Goal: Task Accomplishment & Management: Complete application form

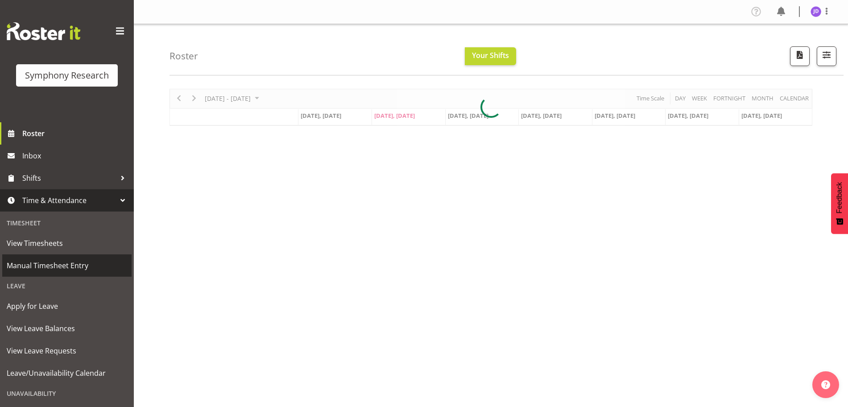
click at [58, 266] on span "Manual Timesheet Entry" at bounding box center [67, 265] width 120 height 13
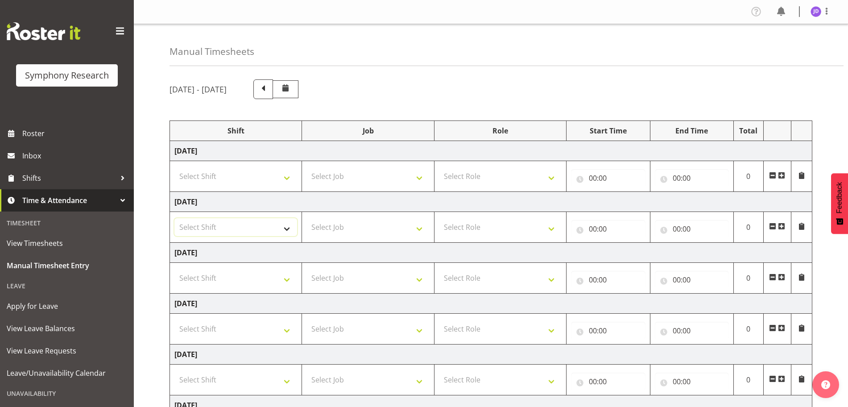
click at [289, 231] on select "Select Shift !!Weekend Residential (Roster IT Shift Label) *Business 9/10am ~ 4…" at bounding box center [235, 227] width 123 height 18
select select "26078"
click at [174, 218] on select "Select Shift !!Weekend Residential (Roster IT Shift Label) *Business 9/10am ~ 4…" at bounding box center [235, 227] width 123 height 18
click at [423, 229] on select "Select Job 550060 IF Admin 553492 World Poll Aus Wave 2 Main 2025 553493 World …" at bounding box center [367, 227] width 123 height 18
select select "10731"
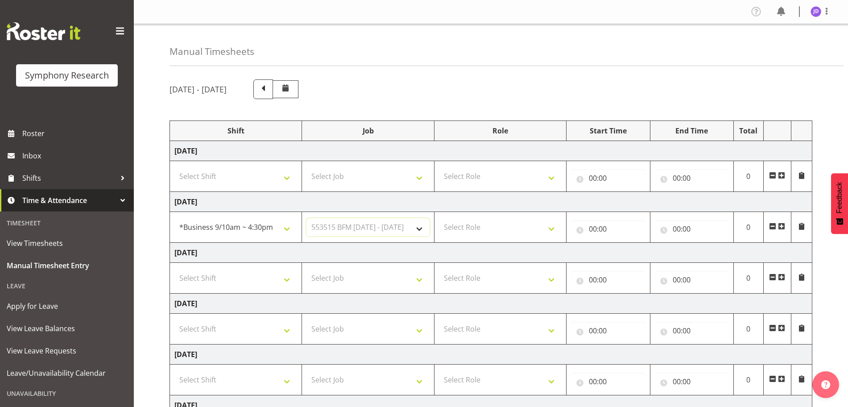
click at [306, 218] on select "Select Job 550060 IF Admin 553492 World Poll Aus Wave 2 Main 2025 553493 World …" at bounding box center [367, 227] width 123 height 18
click at [553, 229] on select "Select Role Briefing Interviewing" at bounding box center [500, 227] width 123 height 18
select select "297"
click at [439, 218] on select "Select Role Briefing Interviewing" at bounding box center [500, 227] width 123 height 18
drag, startPoint x: 598, startPoint y: 232, endPoint x: 609, endPoint y: 237, distance: 12.6
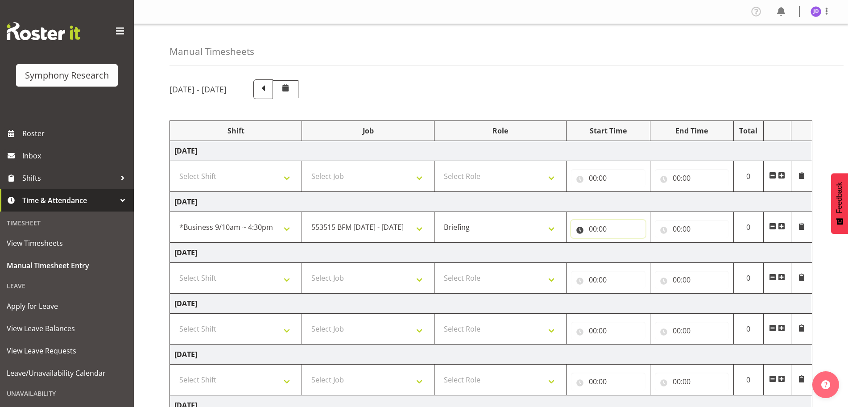
click at [598, 231] on input "00:00" at bounding box center [608, 229] width 74 height 18
click at [629, 251] on select "00 01 02 03 04 05 06 07 08 09 10 11 12 13 14 15 16 17 18 19 20 21 22 23" at bounding box center [632, 252] width 20 height 18
select select "8"
click at [622, 243] on select "00 01 02 03 04 05 06 07 08 09 10 11 12 13 14 15 16 17 18 19 20 21 22 23" at bounding box center [632, 252] width 20 height 18
type input "08:00"
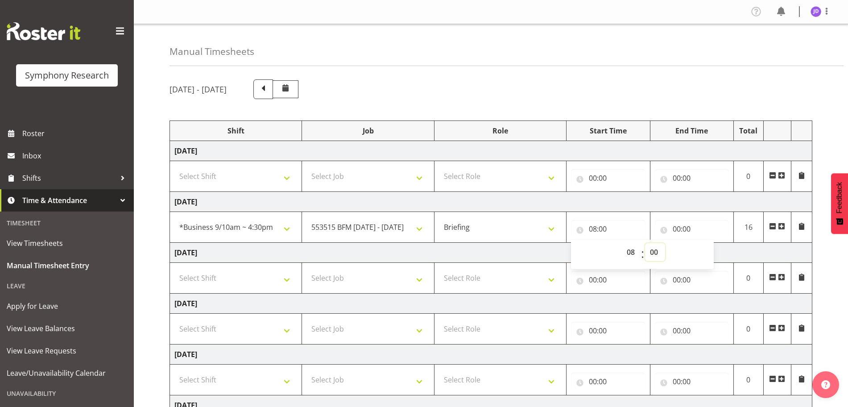
click at [653, 249] on select "00 01 02 03 04 05 06 07 08 09 10 11 12 13 14 15 16 17 18 19 20 21 22 23 24 25 2…" at bounding box center [655, 252] width 20 height 18
select select "27"
click at [645, 243] on select "00 01 02 03 04 05 06 07 08 09 10 11 12 13 14 15 16 17 18 19 20 21 22 23 24 25 2…" at bounding box center [655, 252] width 20 height 18
type input "08:27"
click at [679, 228] on input "00:00" at bounding box center [692, 229] width 74 height 18
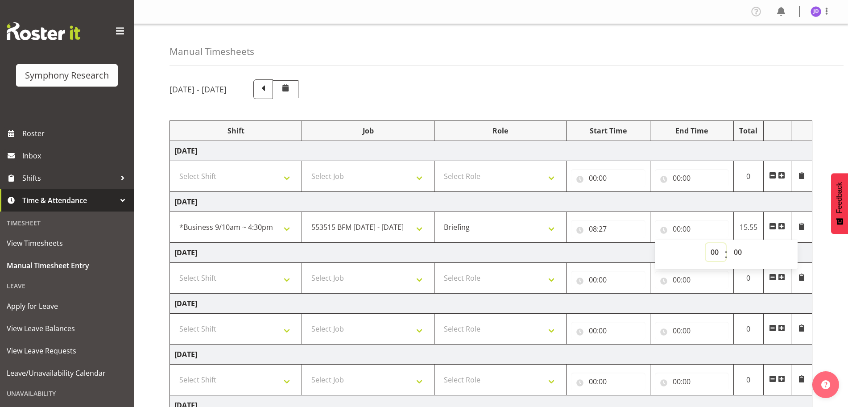
click at [714, 249] on select "00 01 02 03 04 05 06 07 08 09 10 11 12 13 14 15 16 17 18 19 20 21 22 23" at bounding box center [716, 252] width 20 height 18
select select "8"
click at [706, 243] on select "00 01 02 03 04 05 06 07 08 09 10 11 12 13 14 15 16 17 18 19 20 21 22 23" at bounding box center [716, 252] width 20 height 18
type input "08:00"
click at [738, 249] on select "00 01 02 03 04 05 06 07 08 09 10 11 12 13 14 15 16 17 18 19 20 21 22 23 24 25 2…" at bounding box center [739, 252] width 20 height 18
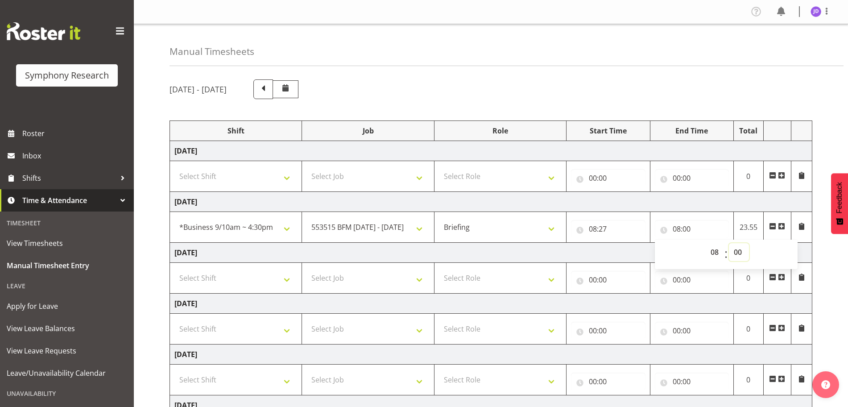
select select "39"
click at [729, 243] on select "00 01 02 03 04 05 06 07 08 09 10 11 12 13 14 15 16 17 18 19 20 21 22 23 24 25 2…" at bounding box center [739, 252] width 20 height 18
type input "08:39"
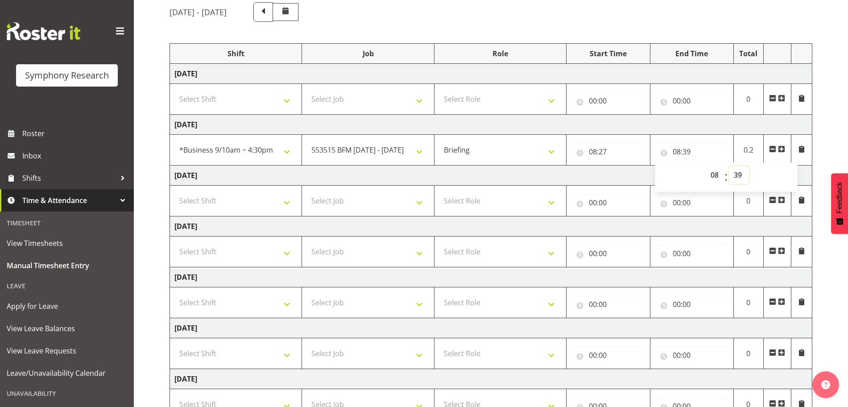
scroll to position [149, 0]
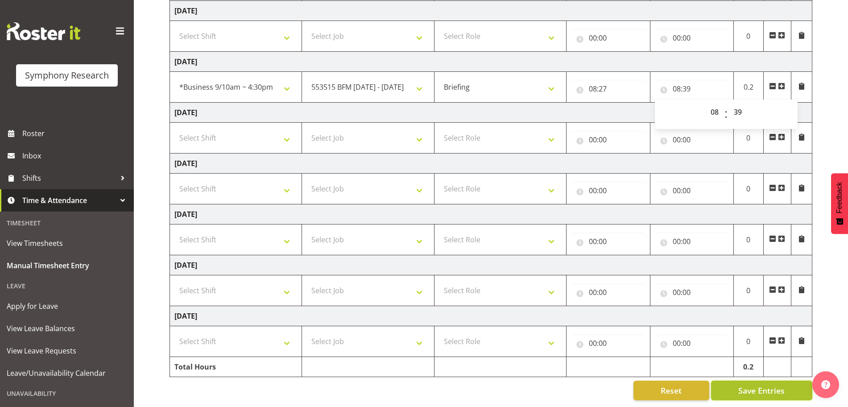
click at [772, 385] on span "Save Entries" at bounding box center [761, 391] width 46 height 12
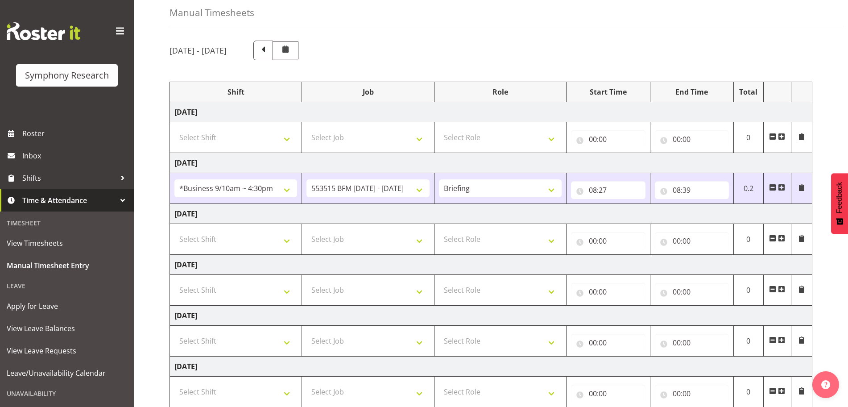
scroll to position [39, 0]
click at [783, 189] on span at bounding box center [781, 187] width 7 height 7
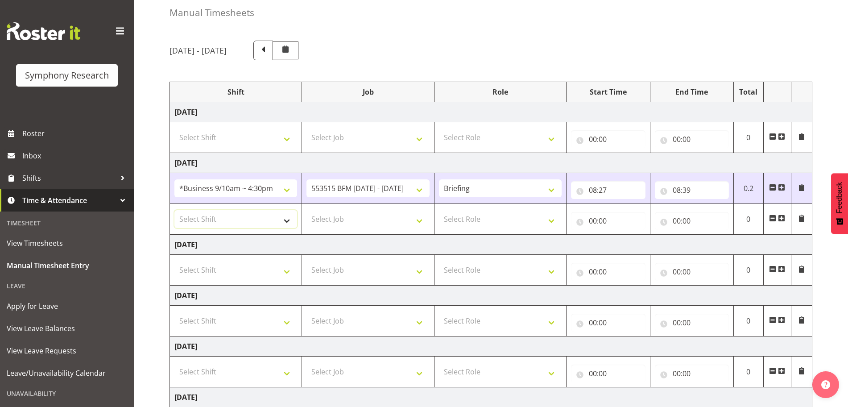
click at [285, 219] on select "Select Shift !!Weekend Residential (Roster IT Shift Label) *Business 9/10am ~ 4…" at bounding box center [235, 219] width 123 height 18
select select "26078"
click at [174, 210] on select "Select Shift !!Weekend Residential (Roster IT Shift Label) *Business 9/10am ~ 4…" at bounding box center [235, 219] width 123 height 18
click at [420, 223] on select "Select Job 550060 IF Admin 553492 World Poll Aus Wave 2 Main 2025 553493 World …" at bounding box center [367, 219] width 123 height 18
select select "10731"
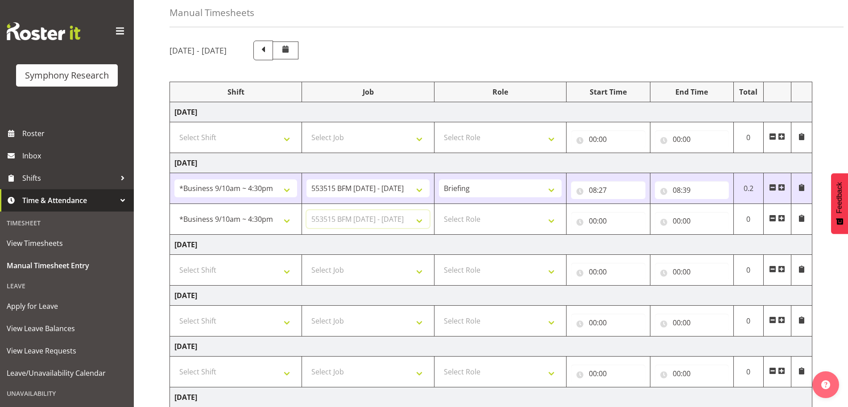
click at [306, 210] on select "Select Job 550060 IF Admin 553492 World Poll Aus Wave 2 Main 2025 553493 World …" at bounding box center [367, 219] width 123 height 18
drag, startPoint x: 552, startPoint y: 217, endPoint x: 550, endPoint y: 222, distance: 4.8
click at [551, 219] on select "Select Role Briefing Interviewing" at bounding box center [500, 219] width 123 height 18
select select "47"
click at [439, 210] on select "Select Role Briefing Interviewing" at bounding box center [500, 219] width 123 height 18
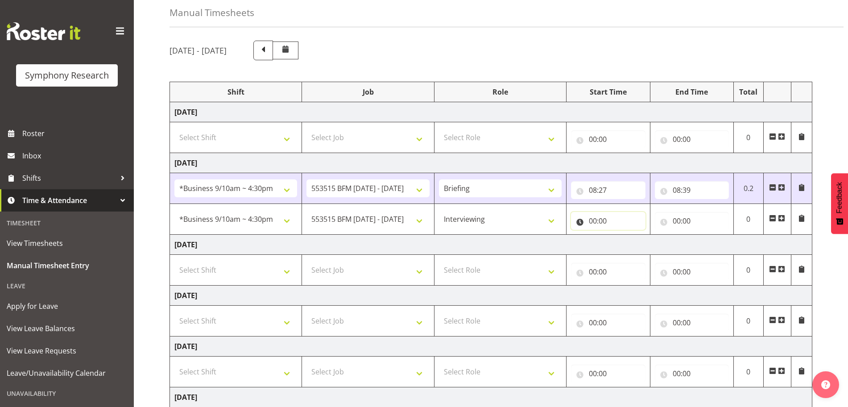
drag, startPoint x: 594, startPoint y: 221, endPoint x: 627, endPoint y: 232, distance: 34.8
click at [595, 222] on input "00:00" at bounding box center [608, 221] width 74 height 18
click at [630, 243] on select "00 01 02 03 04 05 06 07 08 09 10 11 12 13 14 15 16 17 18 19 20 21 22 23" at bounding box center [632, 244] width 20 height 18
select select "8"
click at [622, 235] on select "00 01 02 03 04 05 06 07 08 09 10 11 12 13 14 15 16 17 18 19 20 21 22 23" at bounding box center [632, 244] width 20 height 18
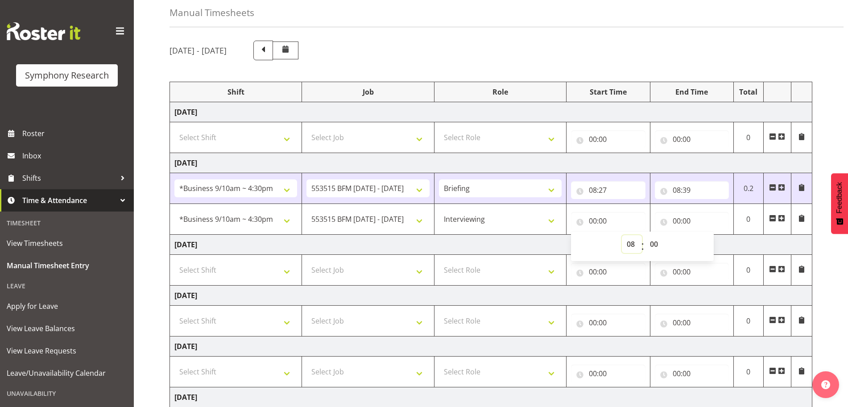
type input "08:00"
click at [655, 241] on select "00 01 02 03 04 05 06 07 08 09 10 11 12 13 14 15 16 17 18 19 20 21 22 23 24 25 2…" at bounding box center [655, 244] width 20 height 18
select select "39"
click at [645, 235] on select "00 01 02 03 04 05 06 07 08 09 10 11 12 13 14 15 16 17 18 19 20 21 22 23 24 25 2…" at bounding box center [655, 244] width 20 height 18
type input "08:39"
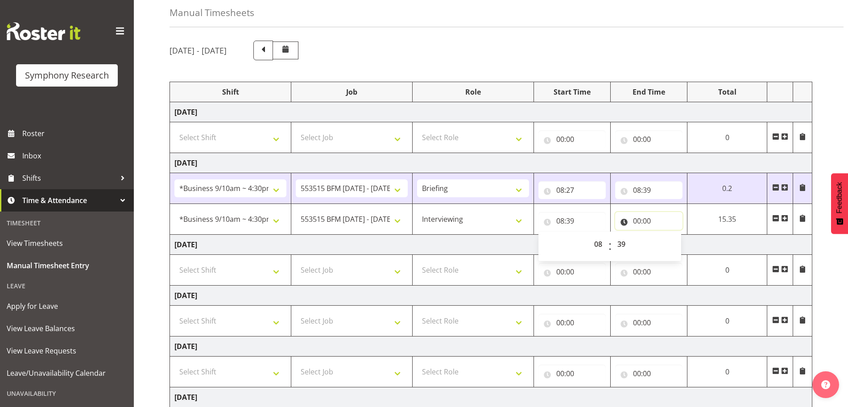
click at [642, 220] on input "00:00" at bounding box center [648, 221] width 67 height 18
click at [673, 244] on select "00 01 02 03 04 05 06 07 08 09 10 11 12 13 14 15 16 17 18 19 20 21 22 23" at bounding box center [676, 244] width 20 height 18
select select "12"
click at [666, 235] on select "00 01 02 03 04 05 06 07 08 09 10 11 12 13 14 15 16 17 18 19 20 21 22 23" at bounding box center [676, 244] width 20 height 18
type input "12:00"
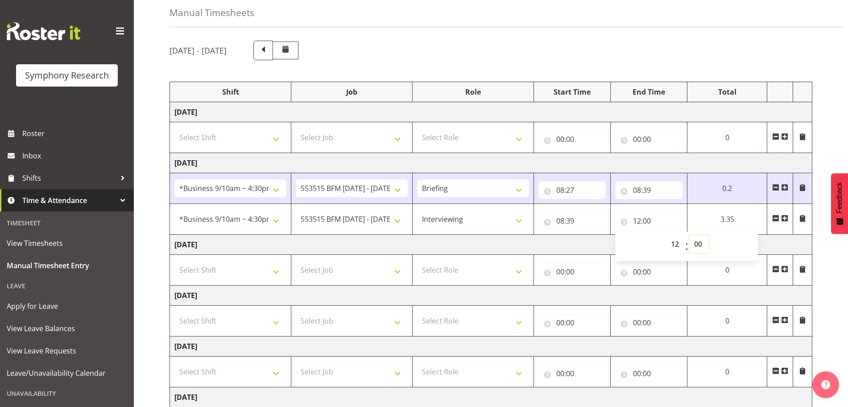
click at [698, 243] on select "00 01 02 03 04 05 06 07 08 09 10 11 12 13 14 15 16 17 18 19 20 21 22 23 24 25 2…" at bounding box center [699, 244] width 20 height 18
select select "30"
click at [709, 235] on select "00 01 02 03 04 05 06 07 08 09 10 11 12 13 14 15 16 17 18 19 20 21 22 23 24 25 2…" at bounding box center [699, 244] width 20 height 18
type input "12:30"
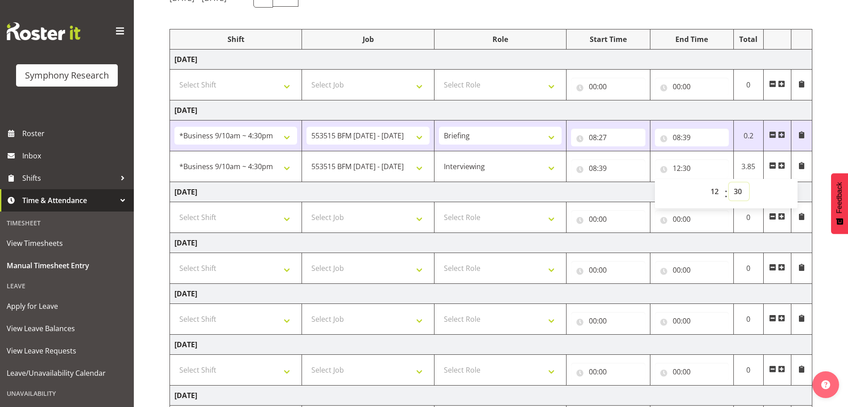
scroll to position [179, 0]
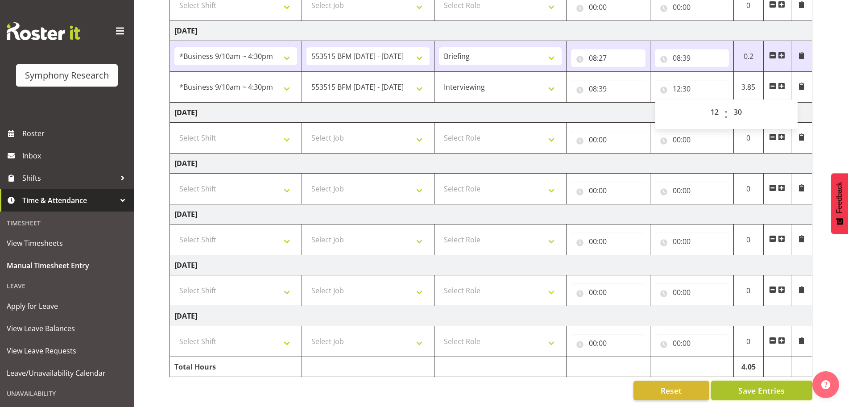
click at [781, 385] on span "Save Entries" at bounding box center [761, 391] width 46 height 12
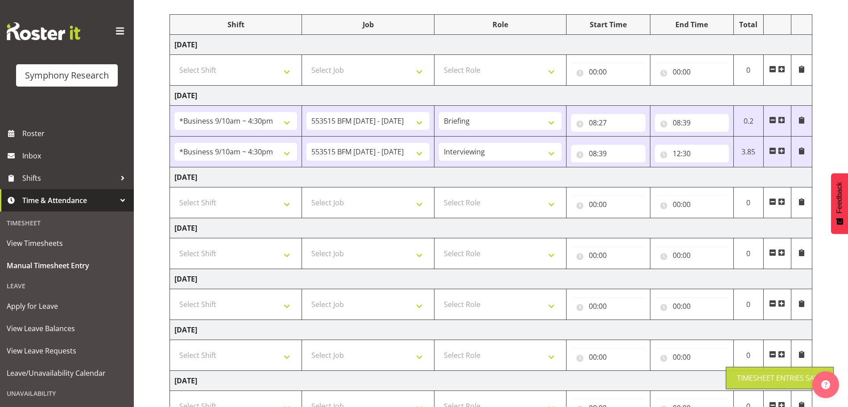
scroll to position [97, 0]
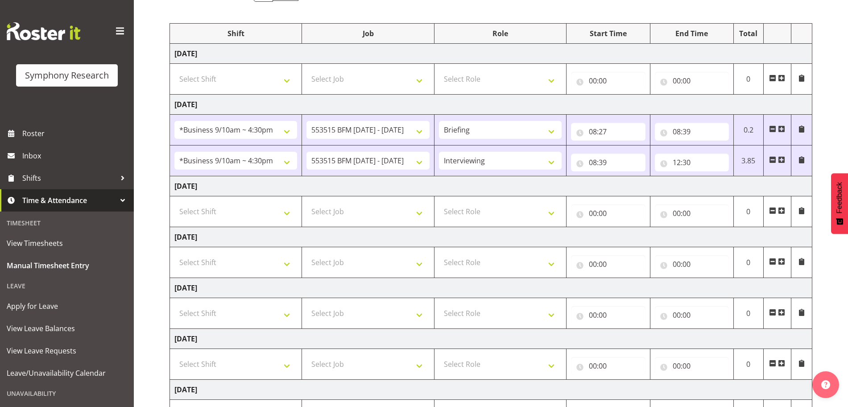
click at [782, 161] on span at bounding box center [781, 159] width 7 height 7
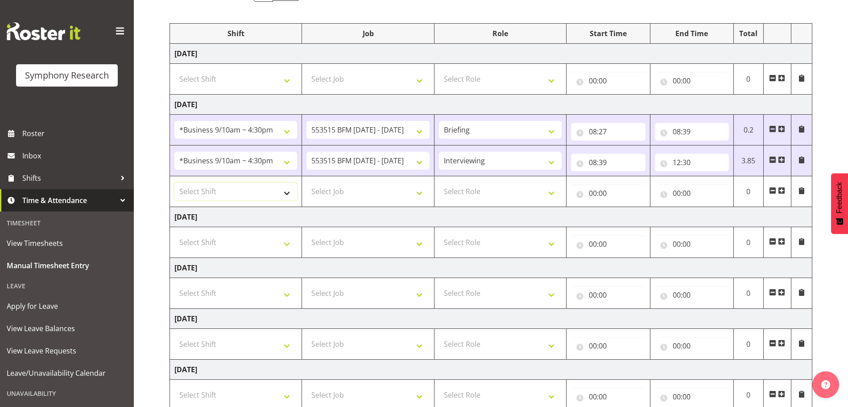
click at [286, 196] on select "Select Shift !!Weekend Residential (Roster IT Shift Label) *Business 9/10am ~ 4…" at bounding box center [235, 191] width 123 height 18
select select "26078"
click at [174, 182] on select "Select Shift !!Weekend Residential (Roster IT Shift Label) *Business 9/10am ~ 4…" at bounding box center [235, 191] width 123 height 18
click at [418, 194] on select "Select Job 550060 IF Admin 553492 World Poll Aus Wave 2 Main 2025 553493 World …" at bounding box center [367, 191] width 123 height 18
select select "10731"
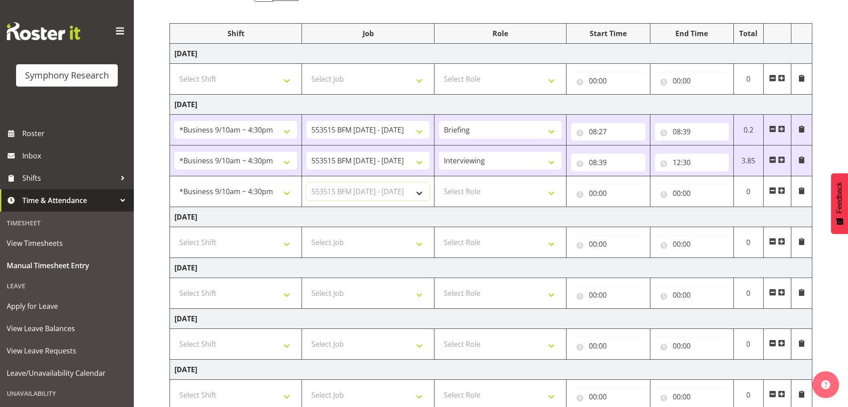
click at [306, 182] on select "Select Job 550060 IF Admin 553492 World Poll Aus Wave 2 Main 2025 553493 World …" at bounding box center [367, 191] width 123 height 18
click at [551, 190] on select "Select Role Briefing Interviewing" at bounding box center [500, 191] width 123 height 18
select select "47"
click at [439, 182] on select "Select Role Briefing Interviewing" at bounding box center [500, 191] width 123 height 18
drag, startPoint x: 592, startPoint y: 195, endPoint x: 606, endPoint y: 199, distance: 14.8
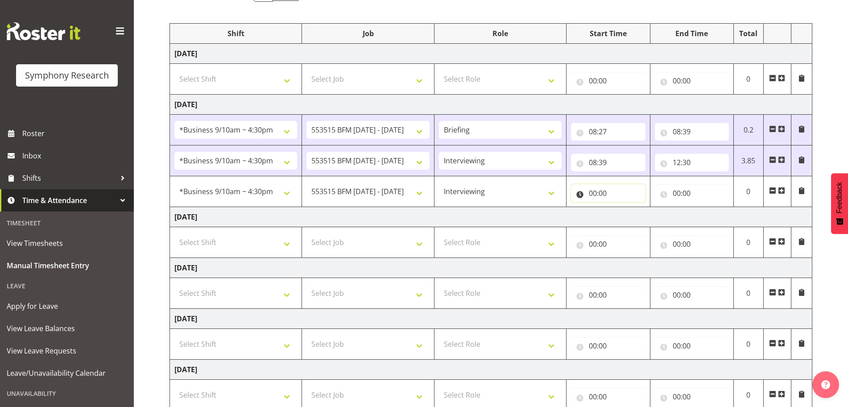
click at [592, 194] on input "00:00" at bounding box center [608, 193] width 74 height 18
drag, startPoint x: 631, startPoint y: 216, endPoint x: 633, endPoint y: 207, distance: 9.3
click at [631, 216] on select "00 01 02 03 04 05 06 07 08 09 10 11 12 13 14 15 16 17 18 19 20 21 22 23" at bounding box center [632, 216] width 20 height 18
select select "13"
click at [622, 207] on select "00 01 02 03 04 05 06 07 08 09 10 11 12 13 14 15 16 17 18 19 20 21 22 23" at bounding box center [632, 216] width 20 height 18
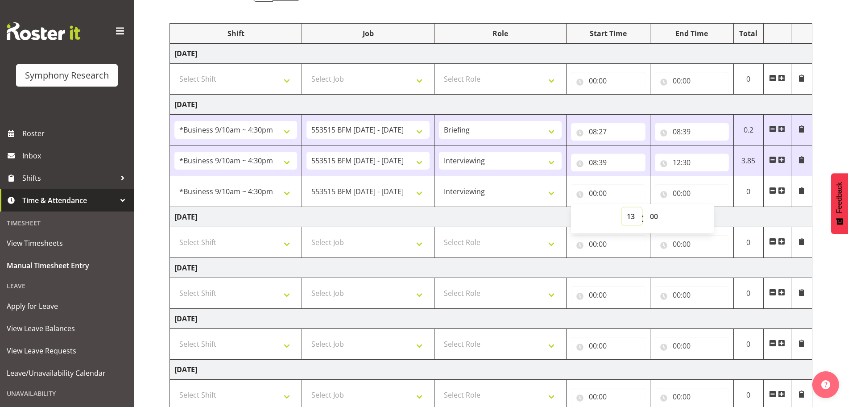
type input "13:00"
click at [678, 191] on input "00:00" at bounding box center [692, 193] width 74 height 18
click at [713, 216] on select "00 01 02 03 04 05 06 07 08 09 10 11 12 13 14 15 16 17 18 19 20 21 22 23" at bounding box center [716, 216] width 20 height 18
select select "16"
click at [706, 207] on select "00 01 02 03 04 05 06 07 08 09 10 11 12 13 14 15 16 17 18 19 20 21 22 23" at bounding box center [716, 216] width 20 height 18
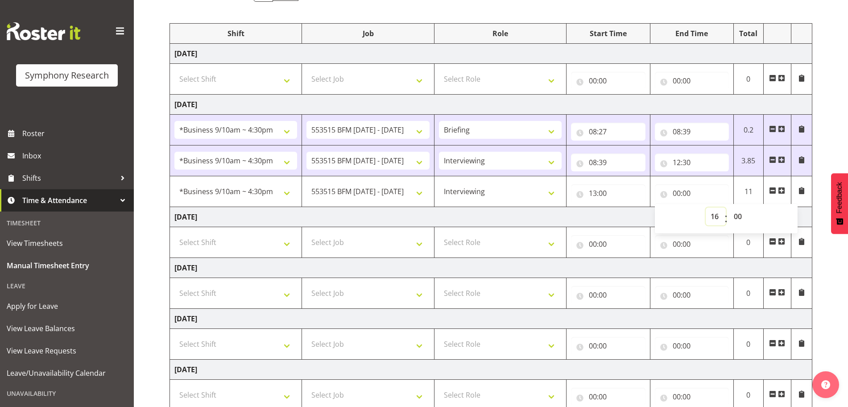
type input "16:00"
click at [740, 216] on select "00 01 02 03 04 05 06 07 08 09 10 11 12 13 14 15 16 17 18 19 20 21 22 23 24 25 2…" at bounding box center [739, 216] width 20 height 18
select select "30"
click at [729, 207] on select "00 01 02 03 04 05 06 07 08 09 10 11 12 13 14 15 16 17 18 19 20 21 22 23 24 25 2…" at bounding box center [739, 216] width 20 height 18
type input "16:30"
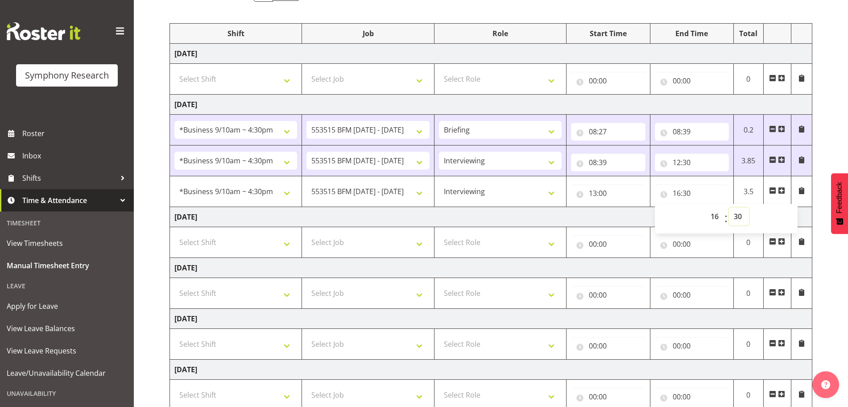
scroll to position [210, 0]
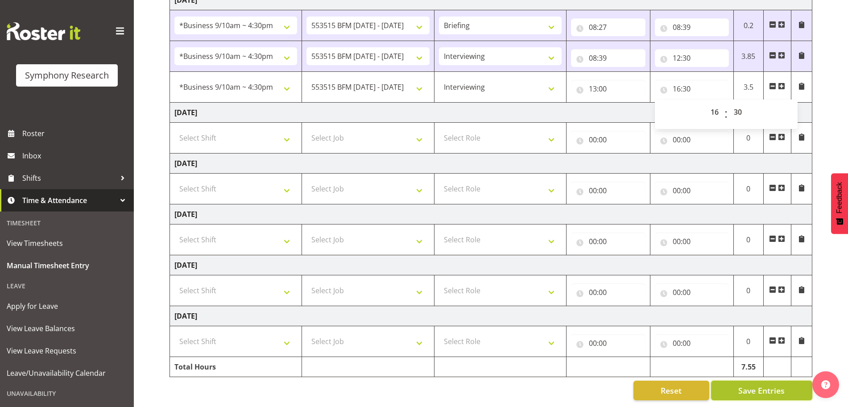
click at [782, 385] on span "Save Entries" at bounding box center [761, 391] width 46 height 12
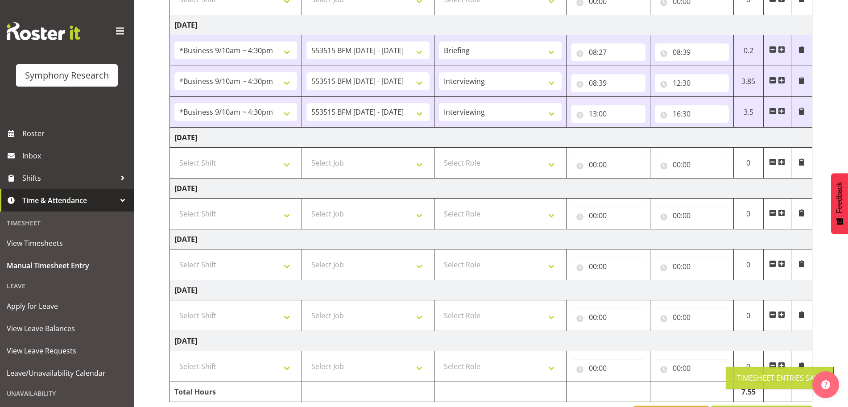
scroll to position [0, 0]
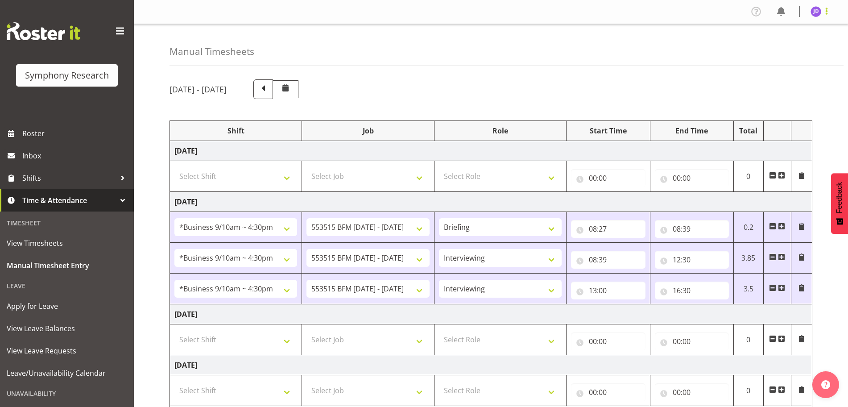
click at [828, 14] on span at bounding box center [826, 11] width 11 height 11
click at [776, 46] on link "Log Out" at bounding box center [789, 47] width 86 height 16
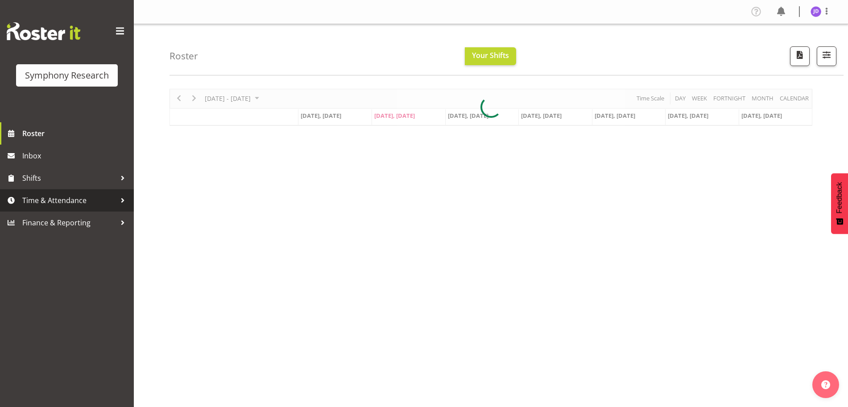
click at [77, 200] on span "Time & Attendance" at bounding box center [69, 200] width 94 height 13
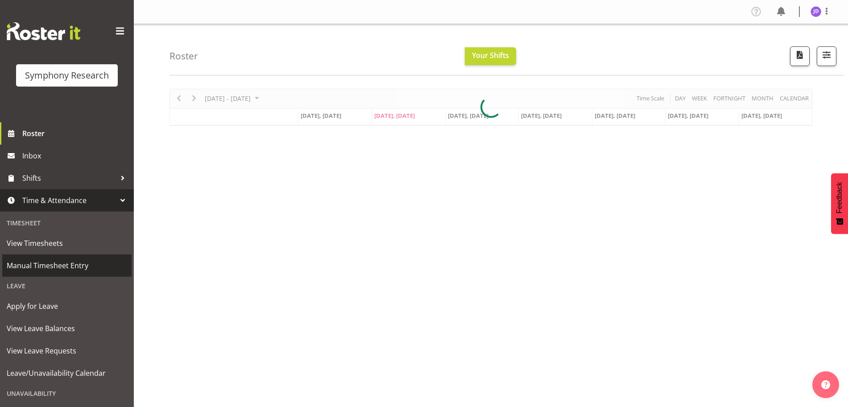
click at [67, 263] on span "Manual Timesheet Entry" at bounding box center [67, 265] width 120 height 13
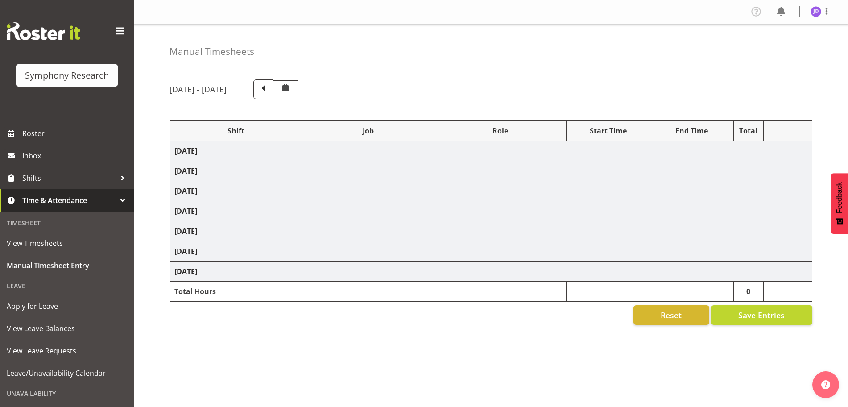
select select "26078"
select select "10731"
select select "26078"
select select "10731"
select select "47"
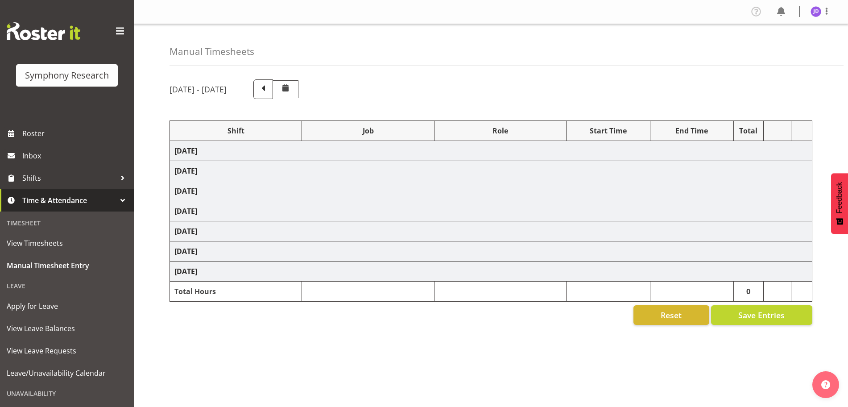
select select "26078"
select select "10731"
select select "47"
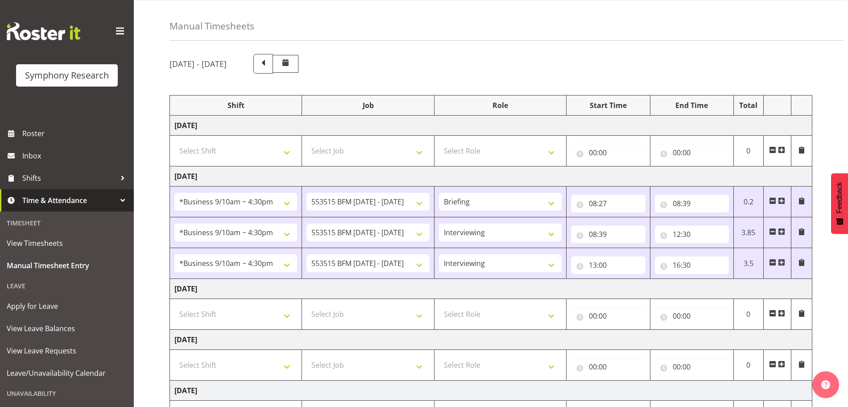
scroll to position [210, 0]
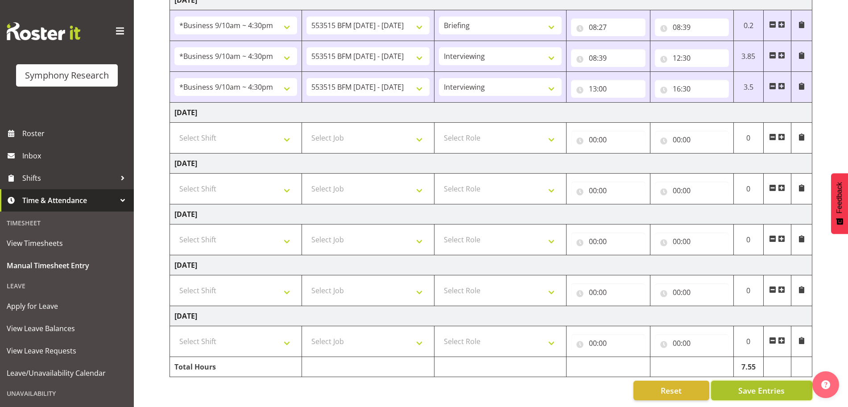
click at [773, 385] on span "Save Entries" at bounding box center [761, 391] width 46 height 12
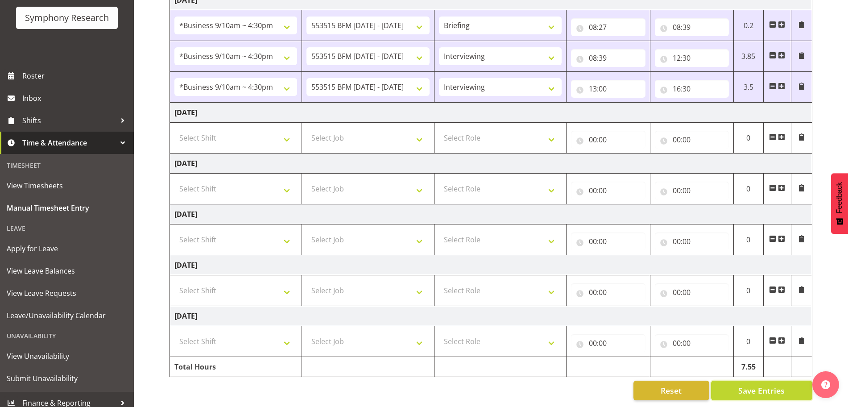
scroll to position [65, 0]
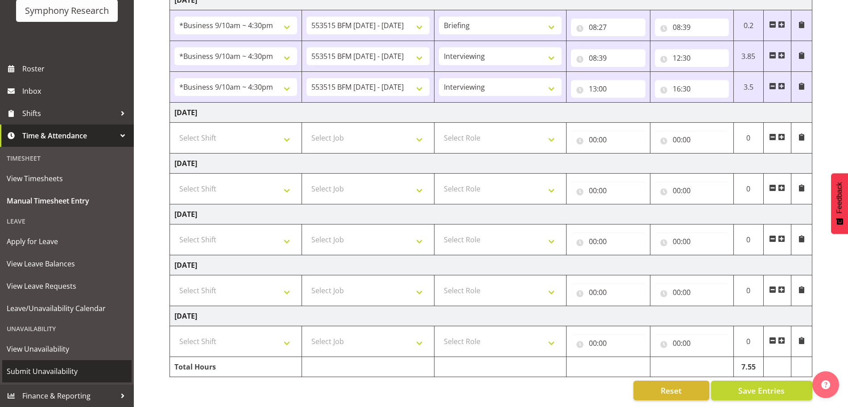
click at [67, 366] on span "Submit Unavailability" at bounding box center [67, 370] width 120 height 13
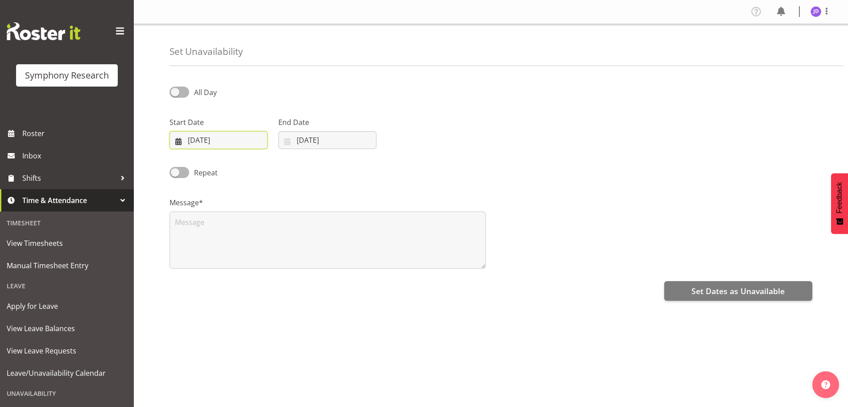
click at [230, 141] on input "[DATE]" at bounding box center [219, 140] width 98 height 18
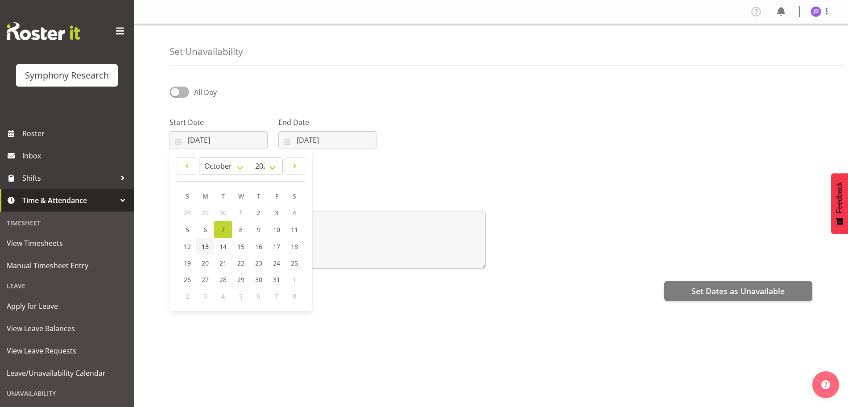
click at [204, 246] on span "13" at bounding box center [205, 246] width 7 height 8
type input "13/10/2025"
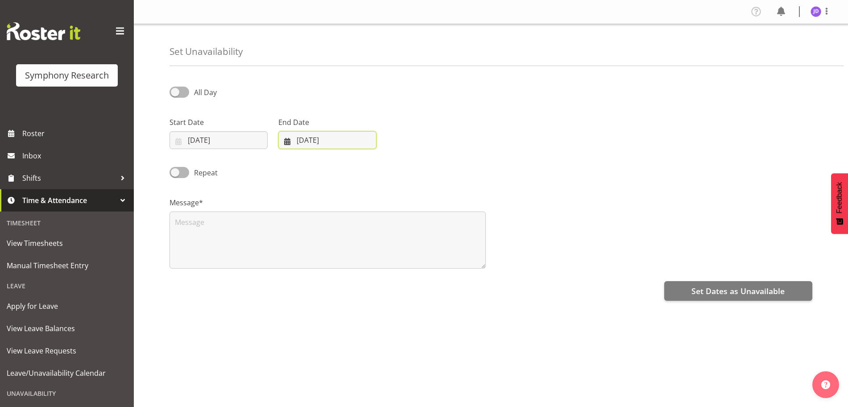
click at [313, 137] on input "07/10/2025" at bounding box center [327, 140] width 98 height 18
click at [315, 248] on span "13" at bounding box center [313, 246] width 7 height 8
type input "13/10/2025"
click at [177, 94] on span at bounding box center [180, 92] width 20 height 11
click at [175, 94] on input "All Day" at bounding box center [173, 92] width 6 height 6
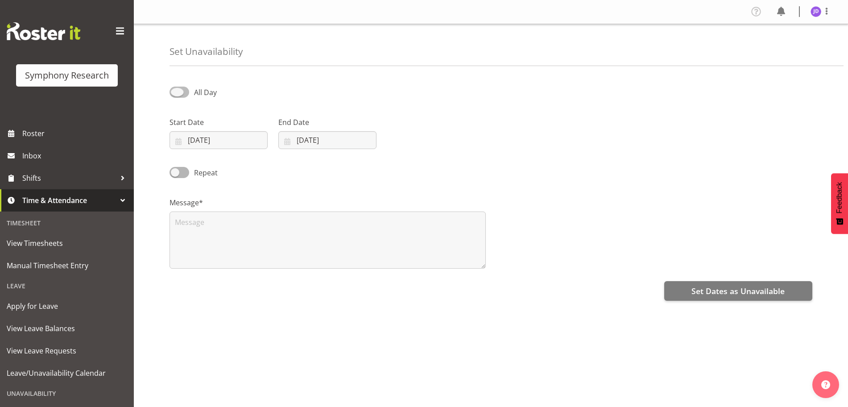
checkbox input "true"
select select "16"
select select "35"
click at [413, 141] on input "16:35" at bounding box center [436, 140] width 98 height 18
click at [447, 163] on select "00 01 02 03 04 05 06 07 08 09 10 11 12 13 14 15 16 17 18 19 20 21 22 23" at bounding box center [448, 163] width 20 height 18
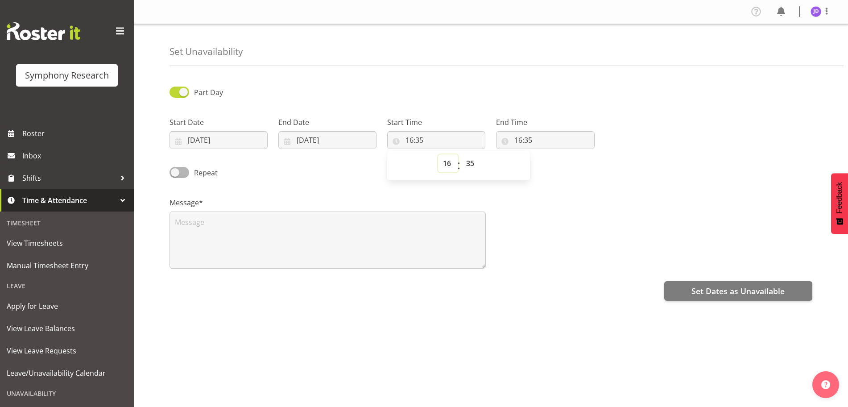
select select "17"
click at [438, 154] on select "00 01 02 03 04 05 06 07 08 09 10 11 12 13 14 15 16 17 18 19 20 21 22 23" at bounding box center [448, 163] width 20 height 18
type input "17:35"
click at [471, 161] on select "00 01 02 03 04 05 06 07 08 09 10 11 12 13 14 15 16 17 18 19 20 21 22 23 24 25 2…" at bounding box center [471, 163] width 20 height 18
select select "0"
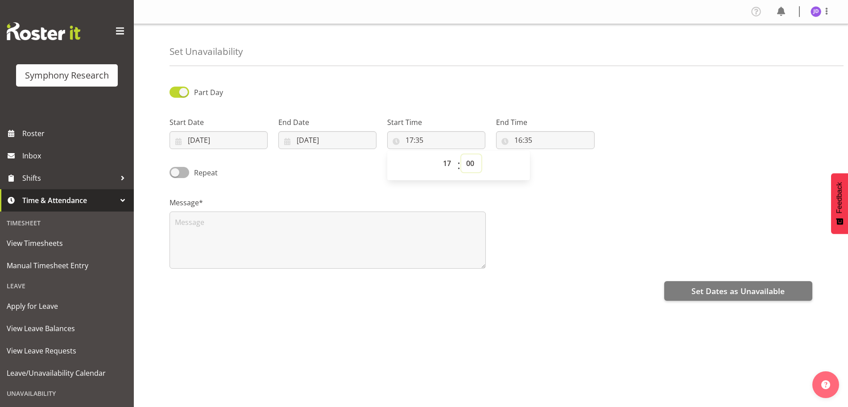
click at [461, 154] on select "00 01 02 03 04 05 06 07 08 09 10 11 12 13 14 15 16 17 18 19 20 21 22 23 24 25 2…" at bounding box center [471, 163] width 20 height 18
type input "17:00"
click at [521, 140] on input "16:35" at bounding box center [545, 140] width 98 height 18
click at [555, 161] on select "00 01 02 03 04 05 06 07 08 09 10 11 12 13 14 15 16 17 18 19 20 21 22 23" at bounding box center [557, 163] width 20 height 18
select select "23"
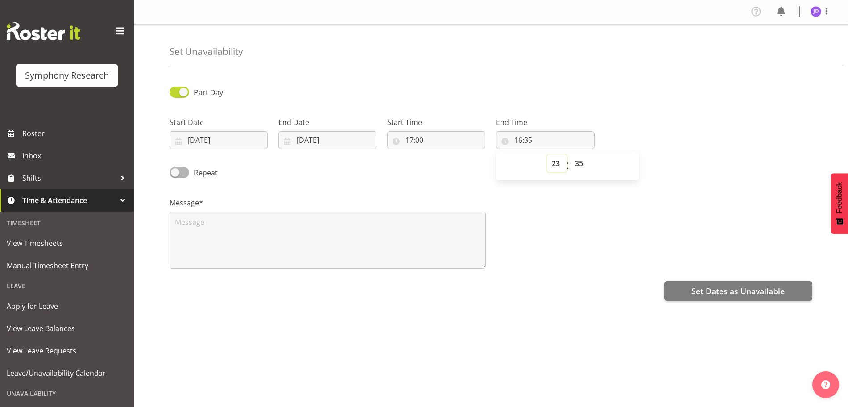
click at [547, 154] on select "00 01 02 03 04 05 06 07 08 09 10 11 12 13 14 15 16 17 18 19 20 21 22 23" at bounding box center [557, 163] width 20 height 18
type input "23:35"
click at [581, 162] on select "00 01 02 03 04 05 06 07 08 09 10 11 12 13 14 15 16 17 18 19 20 21 22 23 24 25 2…" at bounding box center [580, 163] width 20 height 18
select select "0"
click at [570, 154] on select "00 01 02 03 04 05 06 07 08 09 10 11 12 13 14 15 16 17 18 19 20 21 22 23 24 25 2…" at bounding box center [580, 163] width 20 height 18
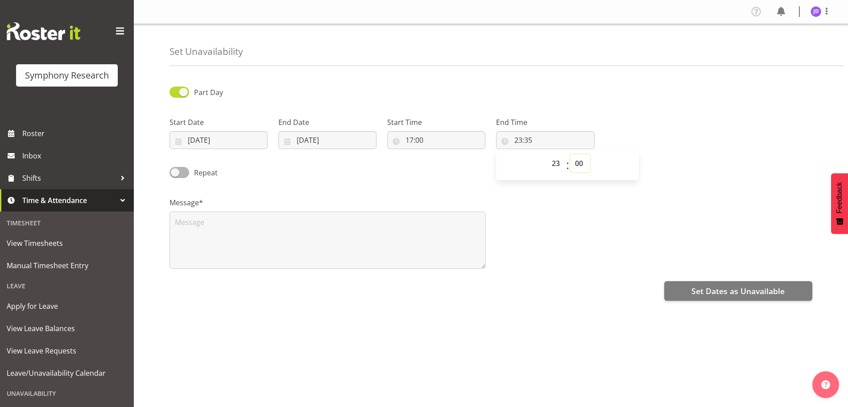
type input "23:00"
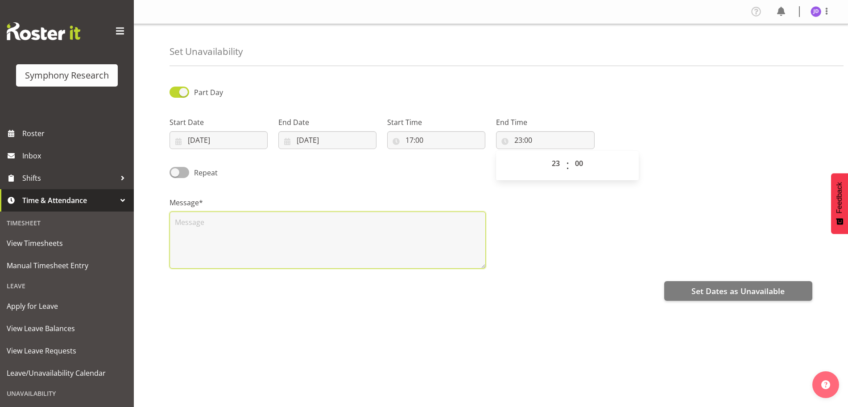
click at [232, 241] on textarea at bounding box center [328, 239] width 316 height 57
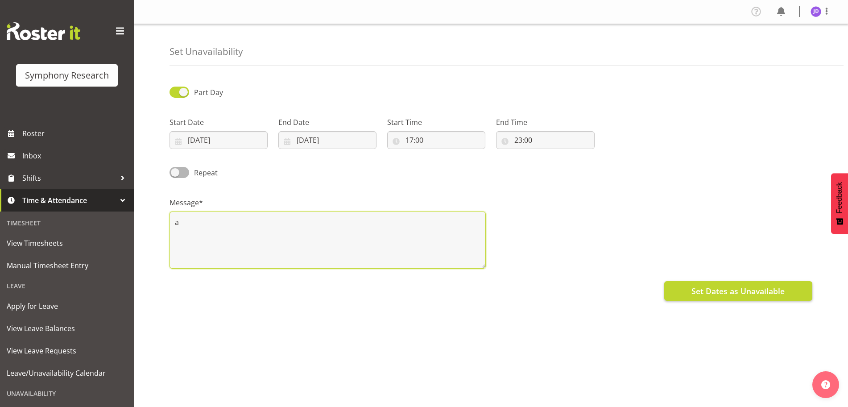
type textarea "a"
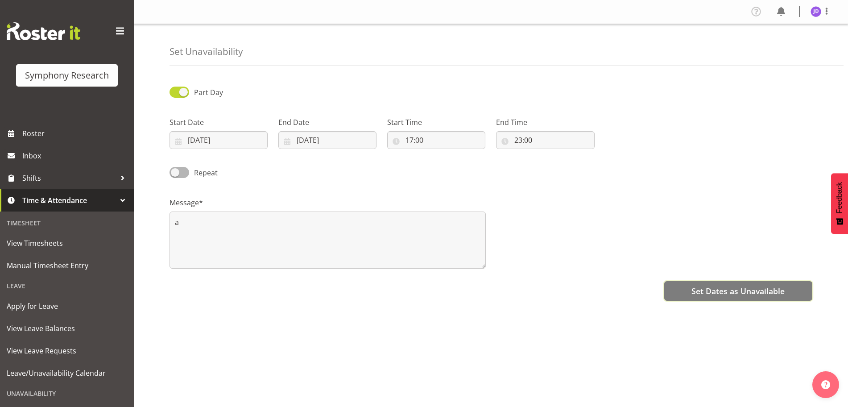
click at [713, 289] on span "Set Dates as Unavailable" at bounding box center [737, 291] width 93 height 12
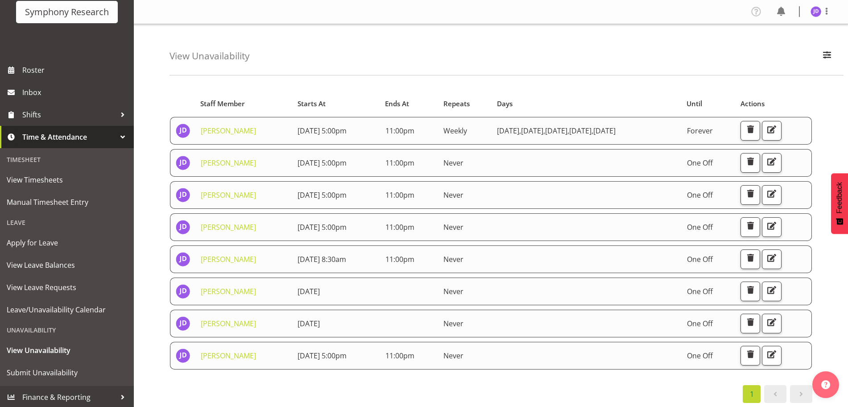
scroll to position [65, 0]
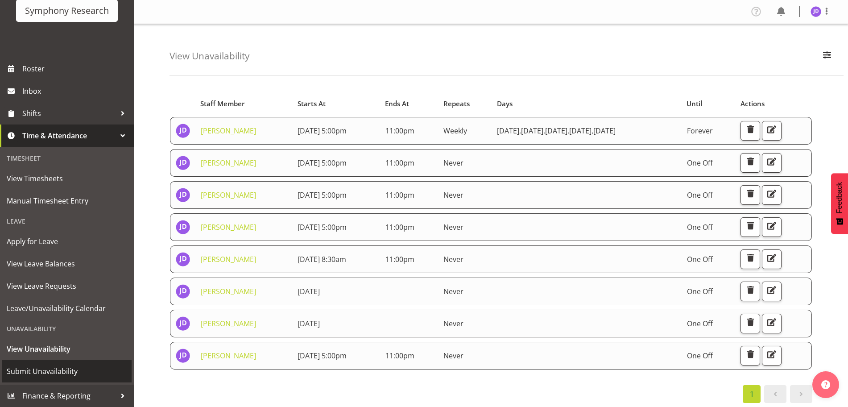
click at [45, 372] on span "Submit Unavailability" at bounding box center [67, 370] width 120 height 13
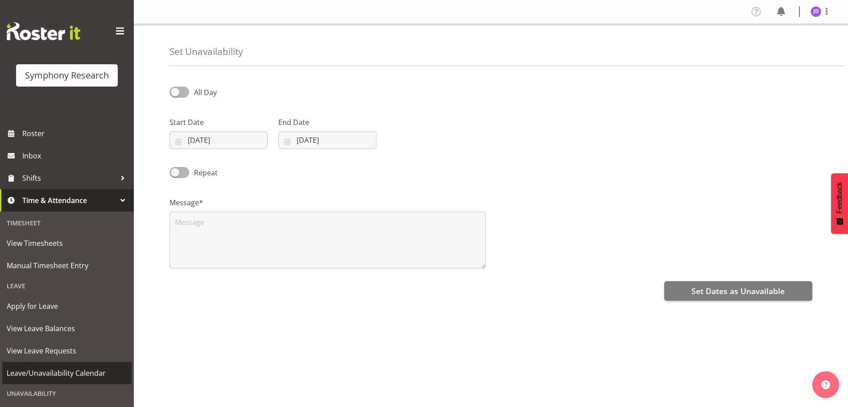
select select "9"
select select "2025"
click at [224, 141] on input "[DATE]" at bounding box center [219, 140] width 98 height 18
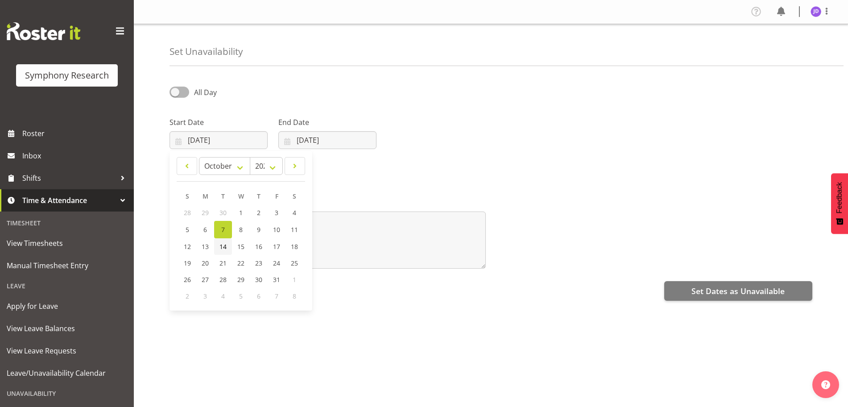
click at [224, 246] on span "14" at bounding box center [222, 246] width 7 height 8
type input "[DATE]"
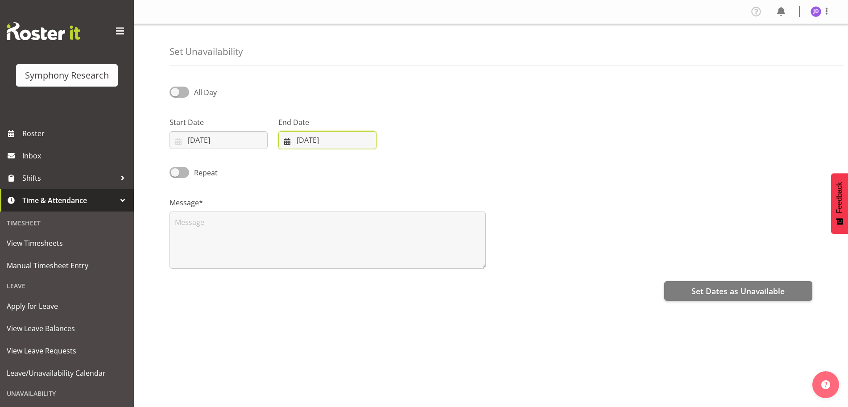
click at [338, 139] on input "07/10/2025" at bounding box center [327, 140] width 98 height 18
click at [329, 246] on span "14" at bounding box center [331, 246] width 7 height 8
type input "14/10/2025"
click at [174, 90] on span at bounding box center [180, 92] width 20 height 11
click at [174, 90] on input "All Day" at bounding box center [173, 92] width 6 height 6
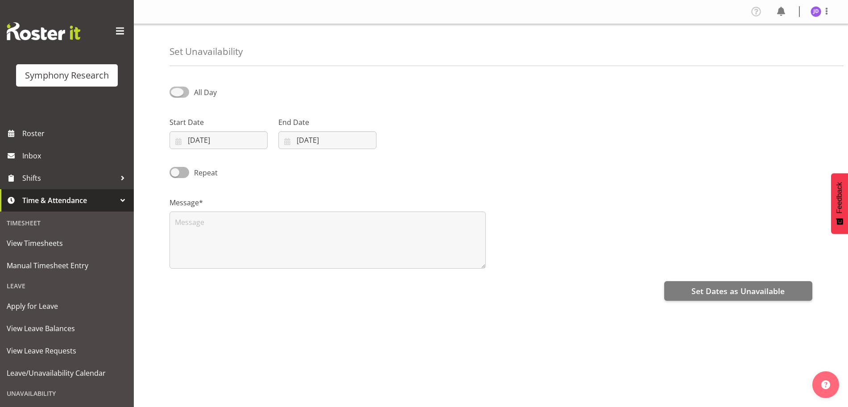
checkbox input "true"
select select "16"
select select "35"
drag, startPoint x: 413, startPoint y: 138, endPoint x: 451, endPoint y: 167, distance: 48.4
click at [414, 139] on input "16:35" at bounding box center [436, 140] width 98 height 18
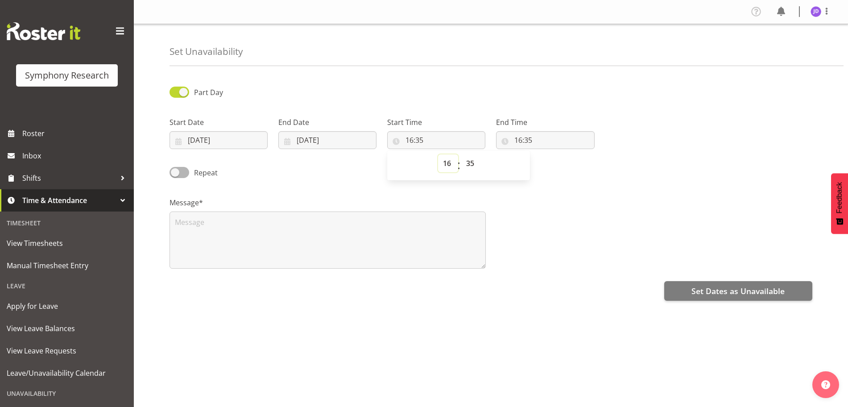
click at [446, 162] on select "00 01 02 03 04 05 06 07 08 09 10 11 12 13 14 15 16 17 18 19 20 21 22 23" at bounding box center [448, 163] width 20 height 18
select select "17"
click at [438, 154] on select "00 01 02 03 04 05 06 07 08 09 10 11 12 13 14 15 16 17 18 19 20 21 22 23" at bounding box center [448, 163] width 20 height 18
type input "17:35"
click at [471, 162] on select "00 01 02 03 04 05 06 07 08 09 10 11 12 13 14 15 16 17 18 19 20 21 22 23 24 25 2…" at bounding box center [471, 163] width 20 height 18
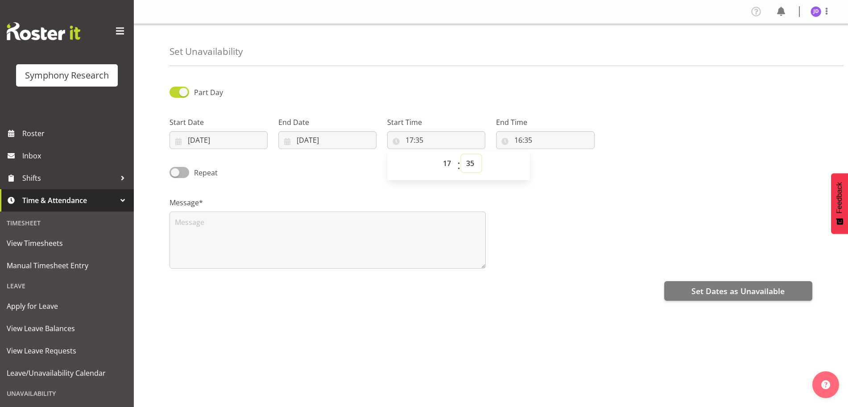
select select "0"
click at [461, 154] on select "00 01 02 03 04 05 06 07 08 09 10 11 12 13 14 15 16 17 18 19 20 21 22 23 24 25 2…" at bounding box center [471, 163] width 20 height 18
type input "17:00"
click at [522, 138] on input "16:35" at bounding box center [545, 140] width 98 height 18
click at [554, 163] on select "00 01 02 03 04 05 06 07 08 09 10 11 12 13 14 15 16 17 18 19 20 21 22 23" at bounding box center [557, 163] width 20 height 18
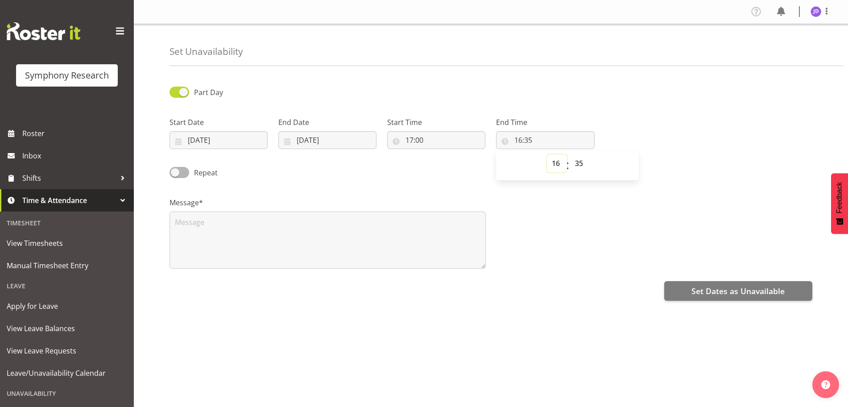
select select "23"
click at [547, 154] on select "00 01 02 03 04 05 06 07 08 09 10 11 12 13 14 15 16 17 18 19 20 21 22 23" at bounding box center [557, 163] width 20 height 18
type input "23:35"
click at [580, 161] on select "00 01 02 03 04 05 06 07 08 09 10 11 12 13 14 15 16 17 18 19 20 21 22 23 24 25 2…" at bounding box center [580, 163] width 20 height 18
select select "0"
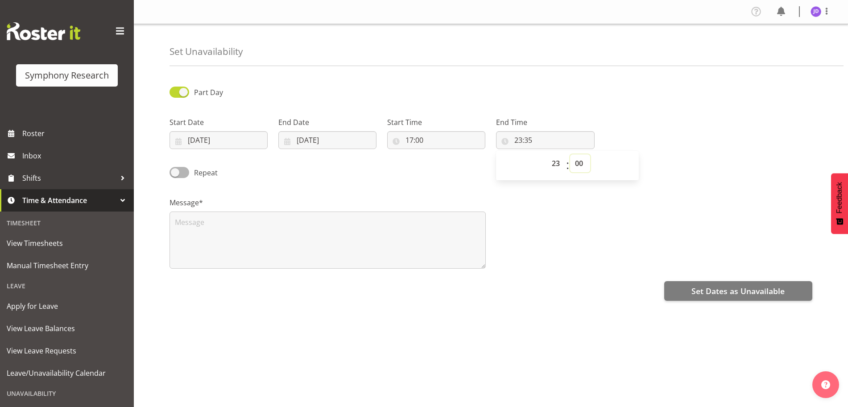
click at [570, 154] on select "00 01 02 03 04 05 06 07 08 09 10 11 12 13 14 15 16 17 18 19 20 21 22 23 24 25 2…" at bounding box center [580, 163] width 20 height 18
type input "23:00"
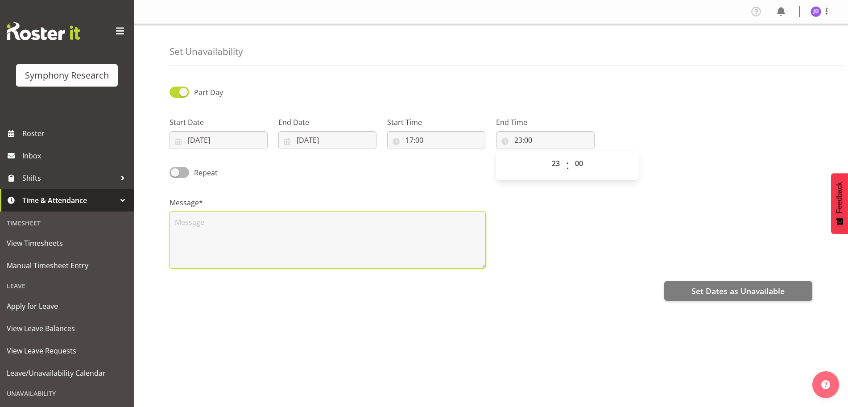
click at [211, 243] on textarea at bounding box center [328, 239] width 316 height 57
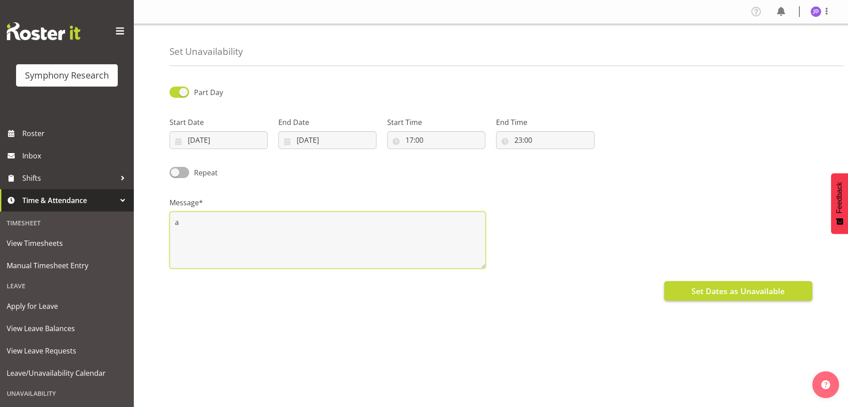
type textarea "a"
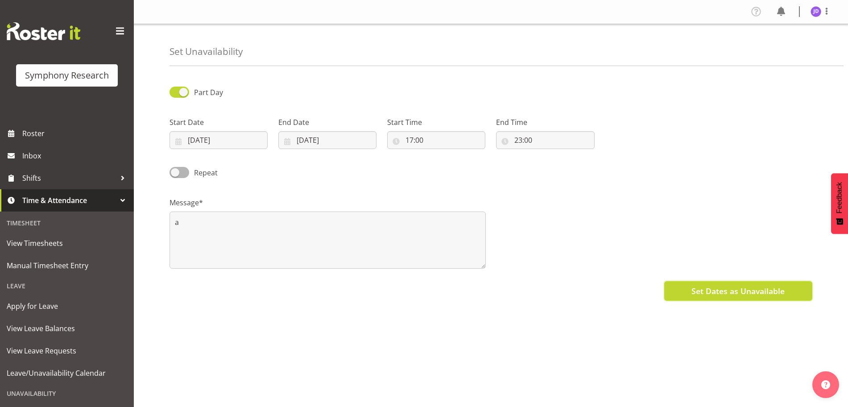
click at [691, 290] on button "Set Dates as Unavailable" at bounding box center [738, 291] width 148 height 20
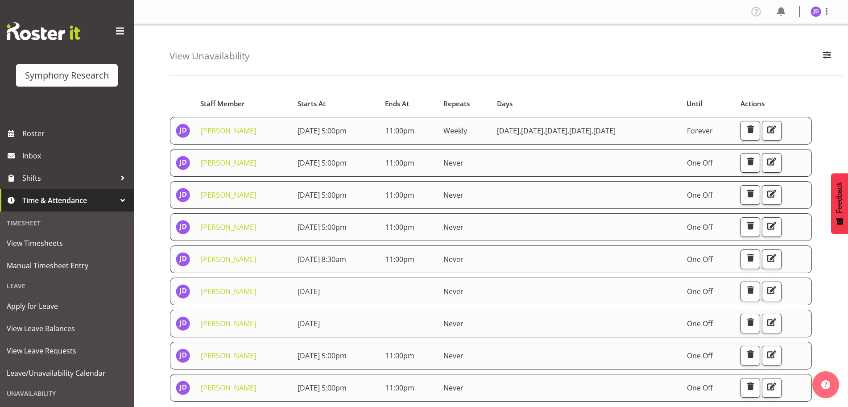
scroll to position [65, 0]
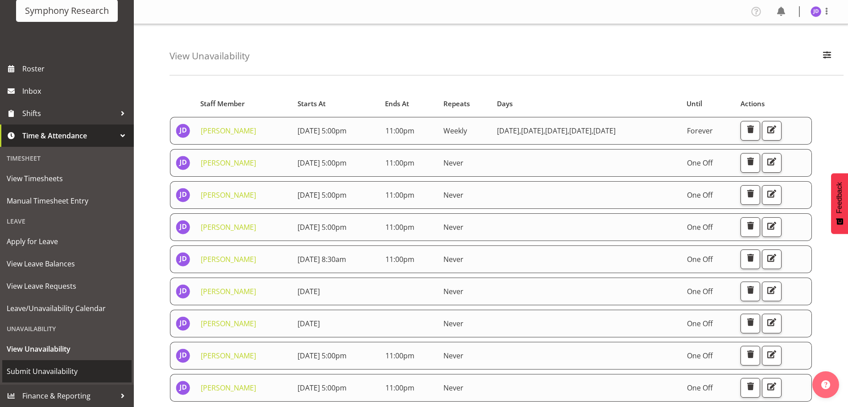
click at [60, 369] on span "Submit Unavailability" at bounding box center [67, 370] width 120 height 13
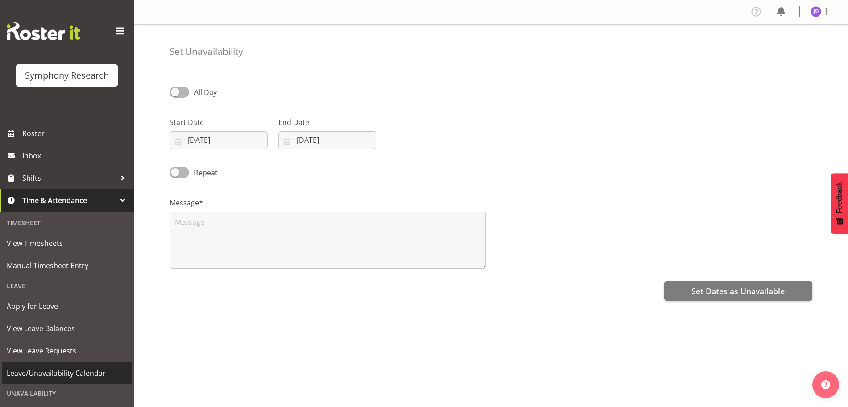
select select "9"
select select "2025"
click at [224, 137] on input "07/10/2025" at bounding box center [219, 140] width 98 height 18
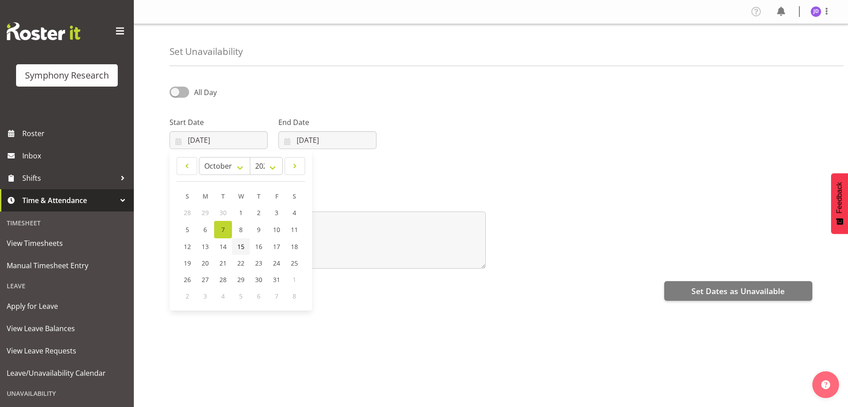
click at [239, 247] on span "15" at bounding box center [240, 246] width 7 height 8
type input "15/10/2025"
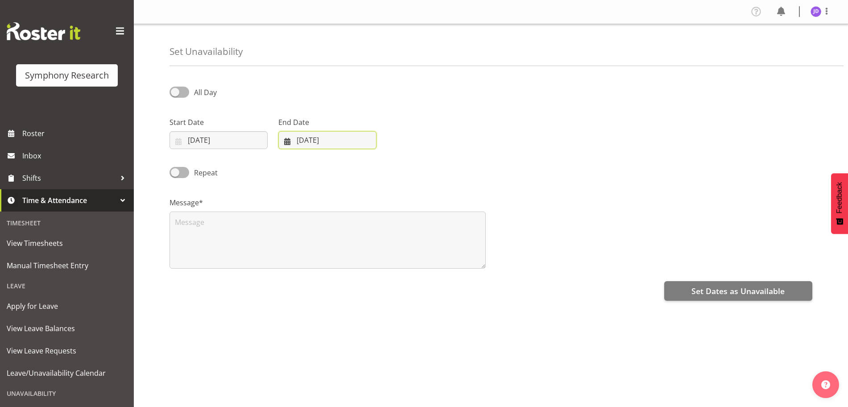
click at [364, 141] on input "07/10/2025" at bounding box center [327, 140] width 98 height 18
click at [351, 246] on span "15" at bounding box center [349, 246] width 7 height 8
type input "15/10/2025"
click at [175, 94] on span at bounding box center [180, 92] width 20 height 11
click at [175, 94] on input "All Day" at bounding box center [173, 92] width 6 height 6
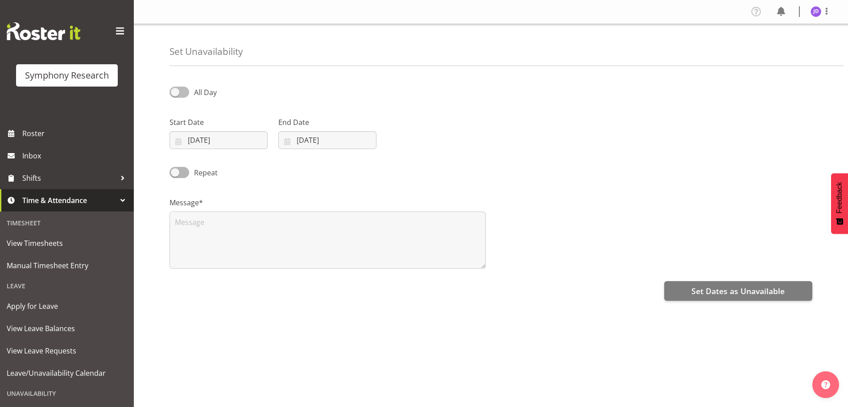
checkbox input "true"
drag, startPoint x: 410, startPoint y: 136, endPoint x: 452, endPoint y: 170, distance: 54.8
click at [410, 137] on input "16:36" at bounding box center [436, 140] width 98 height 18
click at [444, 163] on select "00 01 02 03 04 05 06 07 08 09 10 11 12 13 14 15 16 17 18 19 20 21 22 23" at bounding box center [448, 163] width 20 height 18
select select "17"
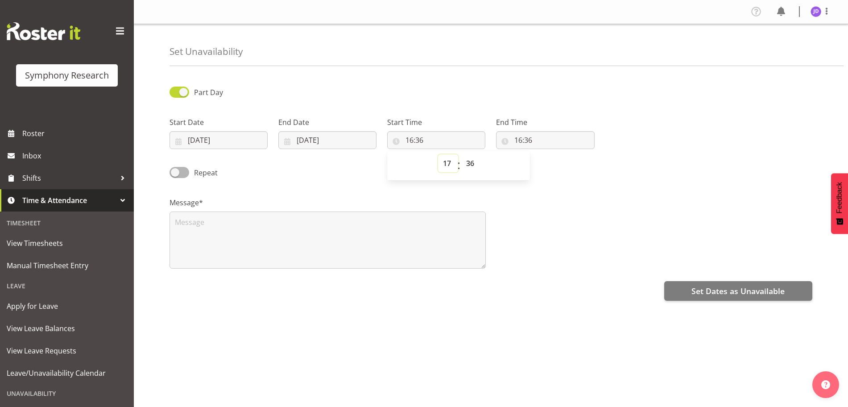
click at [438, 154] on select "00 01 02 03 04 05 06 07 08 09 10 11 12 13 14 15 16 17 18 19 20 21 22 23" at bounding box center [448, 163] width 20 height 18
type input "17:36"
click at [471, 163] on select "00 01 02 03 04 05 06 07 08 09 10 11 12 13 14 15 16 17 18 19 20 21 22 23 24 25 2…" at bounding box center [471, 163] width 20 height 18
select select "0"
click at [461, 154] on select "00 01 02 03 04 05 06 07 08 09 10 11 12 13 14 15 16 17 18 19 20 21 22 23 24 25 2…" at bounding box center [471, 163] width 20 height 18
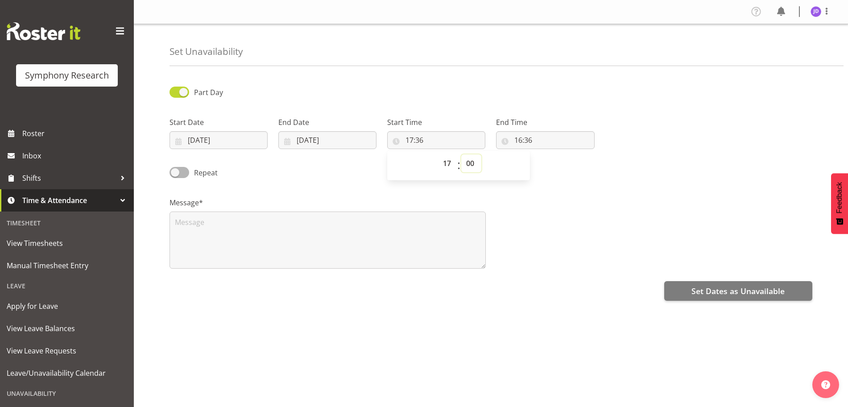
type input "17:00"
click at [521, 139] on input "16:36" at bounding box center [545, 140] width 98 height 18
click at [557, 162] on select "00 01 02 03 04 05 06 07 08 09 10 11 12 13 14 15 16 17 18 19 20 21 22 23" at bounding box center [557, 163] width 20 height 18
select select "23"
click at [547, 154] on select "00 01 02 03 04 05 06 07 08 09 10 11 12 13 14 15 16 17 18 19 20 21 22 23" at bounding box center [557, 163] width 20 height 18
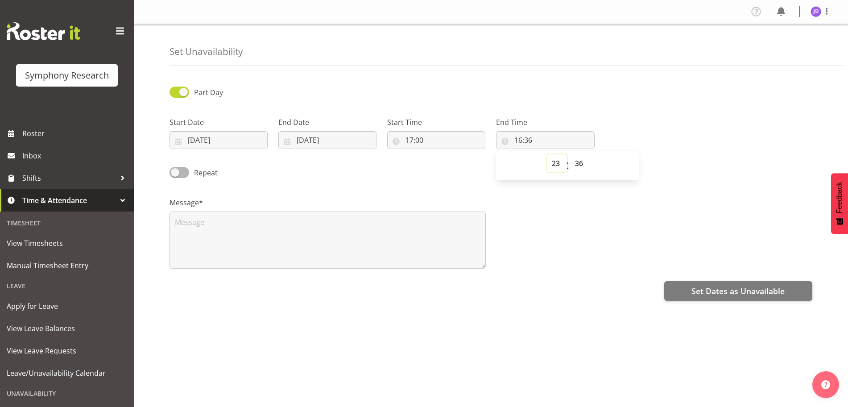
type input "23:36"
click at [580, 162] on select "00 01 02 03 04 05 06 07 08 09 10 11 12 13 14 15 16 17 18 19 20 21 22 23 24 25 2…" at bounding box center [580, 163] width 20 height 18
select select "0"
click at [570, 154] on select "00 01 02 03 04 05 06 07 08 09 10 11 12 13 14 15 16 17 18 19 20 21 22 23 24 25 2…" at bounding box center [580, 163] width 20 height 18
type input "23:00"
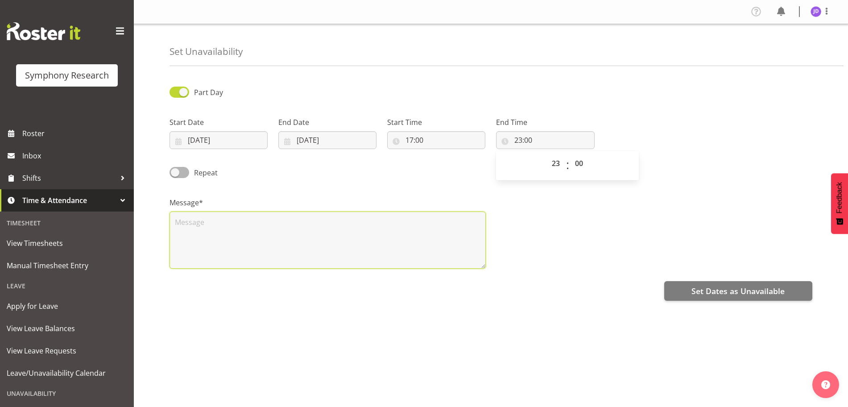
click at [236, 221] on textarea at bounding box center [328, 239] width 316 height 57
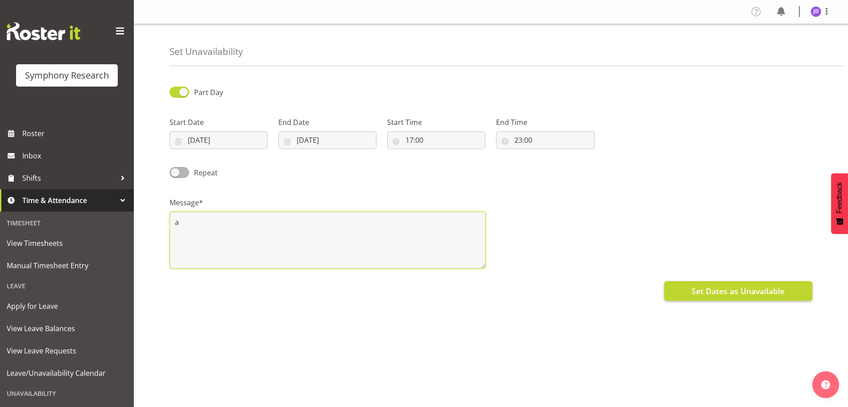
type textarea "a"
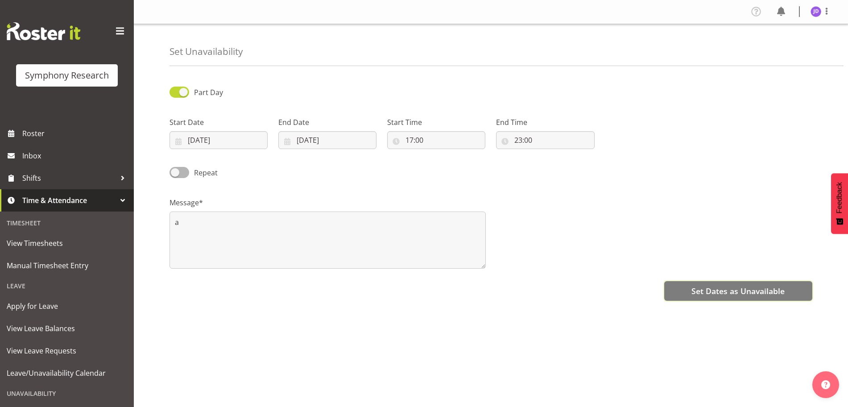
drag, startPoint x: 715, startPoint y: 290, endPoint x: 715, endPoint y: 286, distance: 4.9
click at [715, 287] on span "Set Dates as Unavailable" at bounding box center [737, 291] width 93 height 12
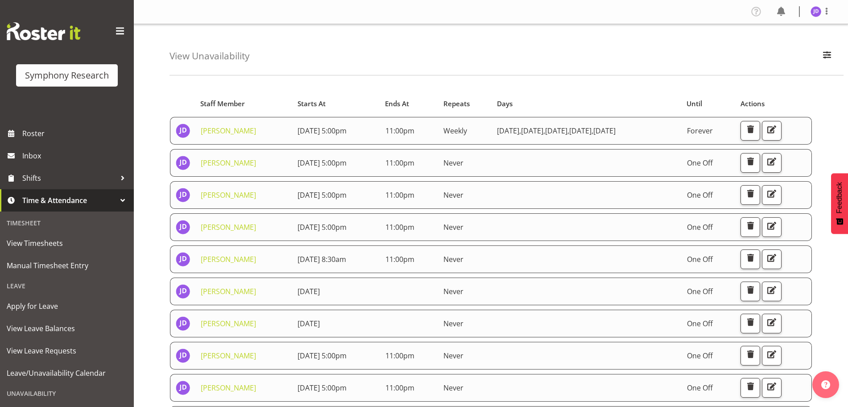
scroll to position [65, 0]
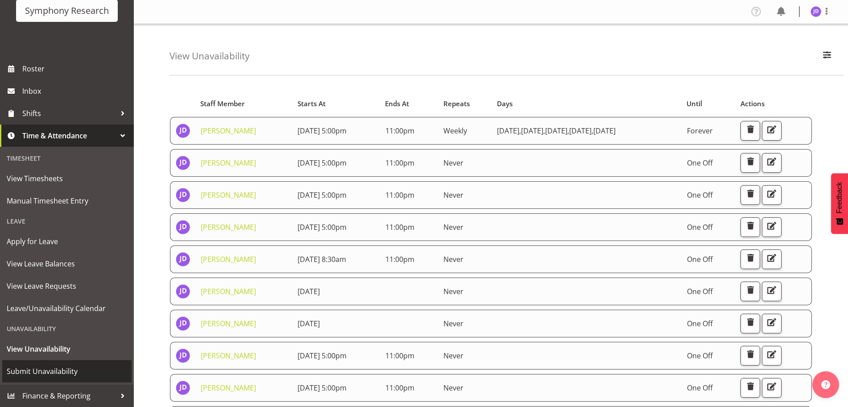
click at [59, 372] on span "Submit Unavailability" at bounding box center [67, 370] width 120 height 13
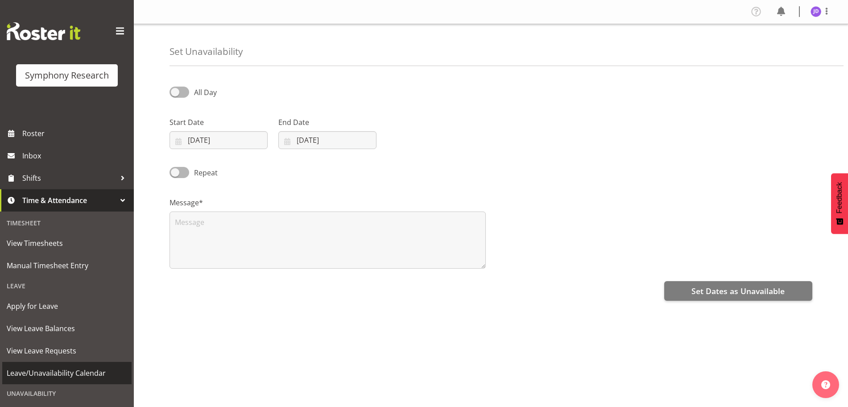
select select "9"
select select "2025"
click at [238, 141] on input "[DATE]" at bounding box center [219, 140] width 98 height 18
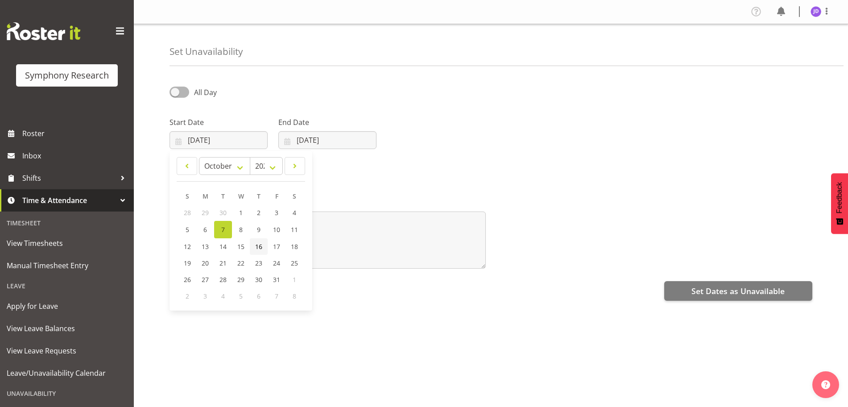
click at [261, 244] on span "16" at bounding box center [258, 246] width 7 height 8
type input "[DATE]"
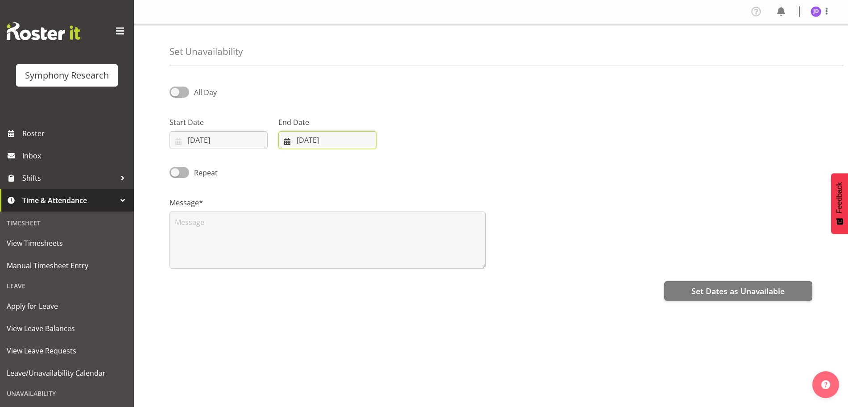
click at [366, 145] on input "[DATE]" at bounding box center [327, 140] width 98 height 18
drag, startPoint x: 370, startPoint y: 248, endPoint x: 370, endPoint y: 242, distance: 6.2
click at [370, 247] on span "16" at bounding box center [367, 246] width 7 height 8
type input "16/10/2025"
click at [181, 93] on span at bounding box center [180, 92] width 20 height 11
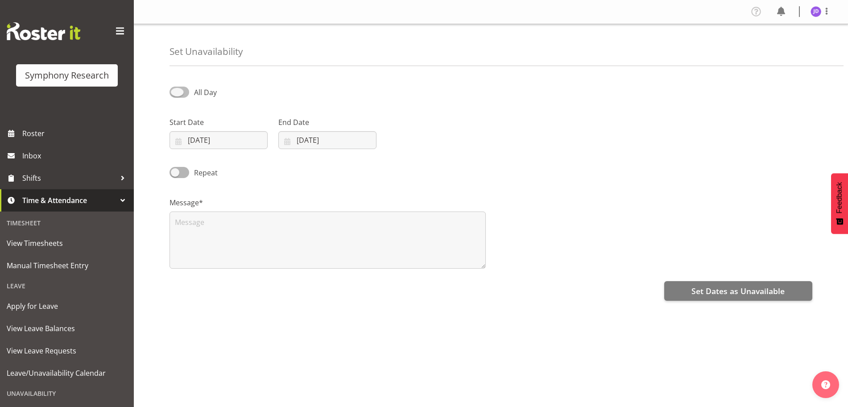
click at [175, 93] on input "All Day" at bounding box center [173, 92] width 6 height 6
checkbox input "true"
select select "16"
select select "37"
click at [412, 141] on input "16:37" at bounding box center [436, 140] width 98 height 18
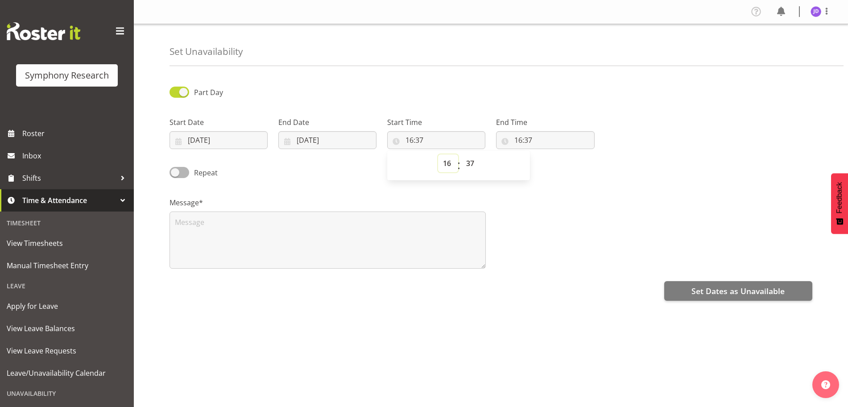
click at [447, 164] on select "00 01 02 03 04 05 06 07 08 09 10 11 12 13 14 15 16 17 18 19 20 21 22 23" at bounding box center [448, 163] width 20 height 18
select select "8"
click at [438, 154] on select "00 01 02 03 04 05 06 07 08 09 10 11 12 13 14 15 16 17 18 19 20 21 22 23" at bounding box center [448, 163] width 20 height 18
type input "08:37"
click at [473, 161] on select "00 01 02 03 04 05 06 07 08 09 10 11 12 13 14 15 16 17 18 19 20 21 22 23 24 25 2…" at bounding box center [471, 163] width 20 height 18
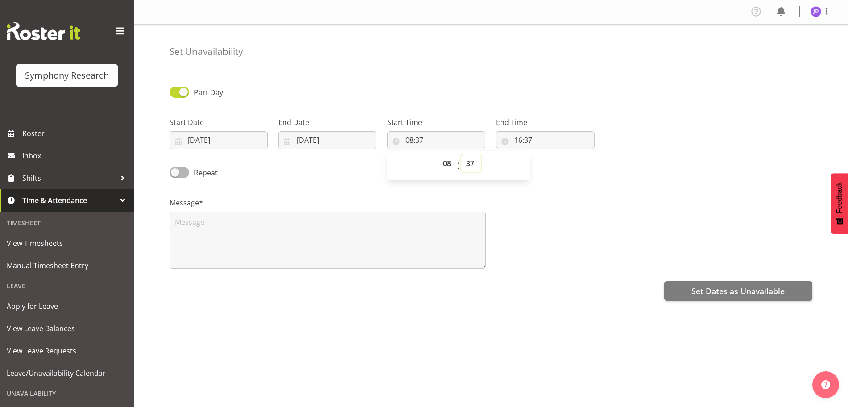
select select "30"
click at [461, 154] on select "00 01 02 03 04 05 06 07 08 09 10 11 12 13 14 15 16 17 18 19 20 21 22 23 24 25 2…" at bounding box center [471, 163] width 20 height 18
type input "08:30"
click at [522, 141] on input "16:37" at bounding box center [545, 140] width 98 height 18
click at [557, 166] on select "00 01 02 03 04 05 06 07 08 09 10 11 12 13 14 15 16 17 18 19 20 21 22 23" at bounding box center [557, 163] width 20 height 18
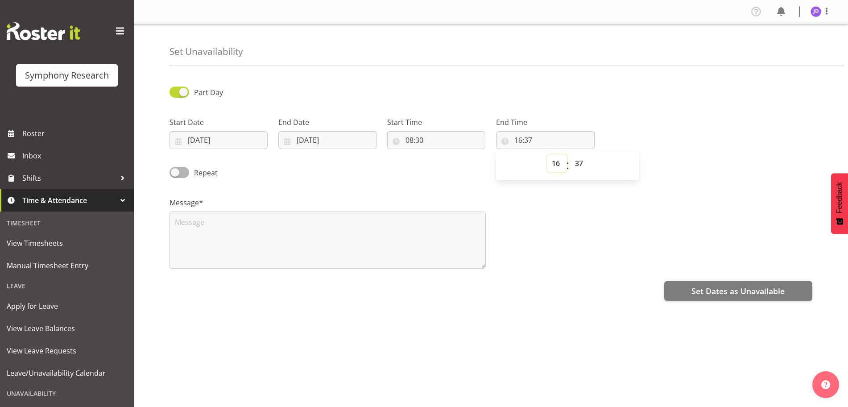
select select "23"
click at [547, 154] on select "00 01 02 03 04 05 06 07 08 09 10 11 12 13 14 15 16 17 18 19 20 21 22 23" at bounding box center [557, 163] width 20 height 18
type input "23:37"
click at [580, 161] on select "00 01 02 03 04 05 06 07 08 09 10 11 12 13 14 15 16 17 18 19 20 21 22 23 24 25 2…" at bounding box center [580, 163] width 20 height 18
select select "2"
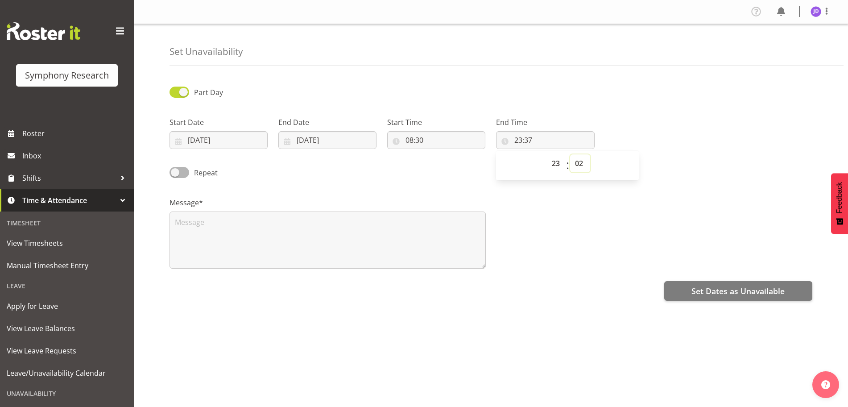
click at [570, 154] on select "00 01 02 03 04 05 06 07 08 09 10 11 12 13 14 15 16 17 18 19 20 21 22 23 24 25 2…" at bounding box center [580, 163] width 20 height 18
type input "23:02"
click at [583, 164] on select "00 01 02 03 04 05 06 07 08 09 10 11 12 13 14 15 16 17 18 19 20 21 22 23 24 25 2…" at bounding box center [580, 163] width 20 height 18
select select "0"
click at [570, 154] on select "00 01 02 03 04 05 06 07 08 09 10 11 12 13 14 15 16 17 18 19 20 21 22 23 24 25 2…" at bounding box center [580, 163] width 20 height 18
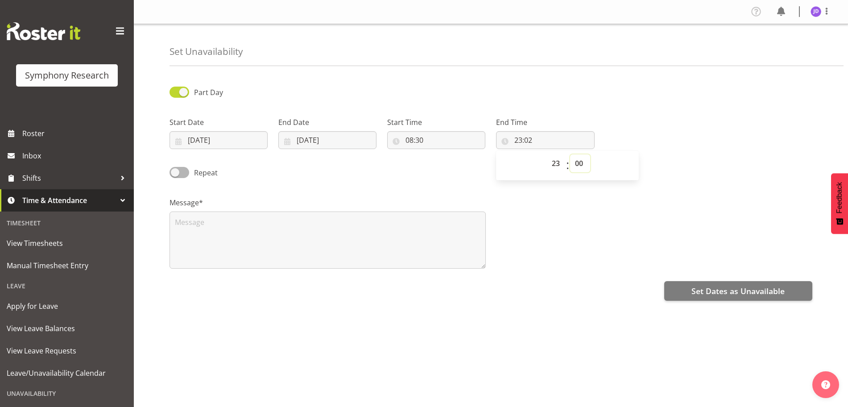
type input "23:00"
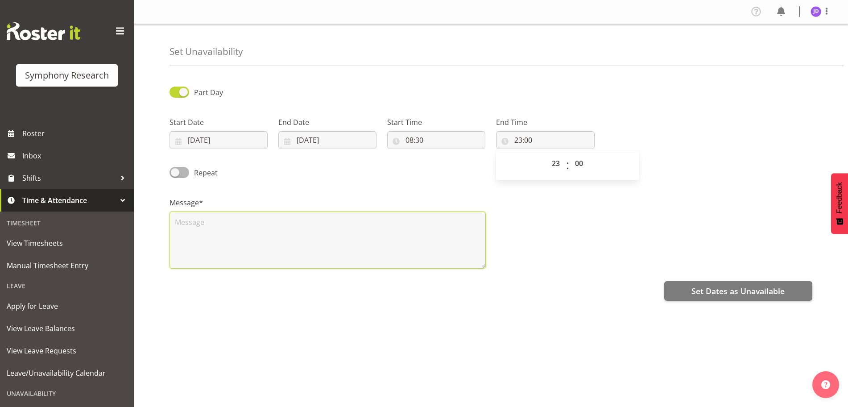
click at [285, 237] on textarea at bounding box center [328, 239] width 316 height 57
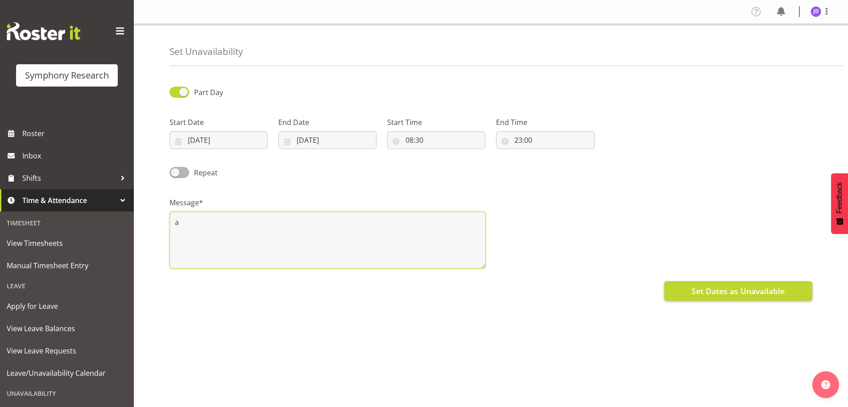
type textarea "a"
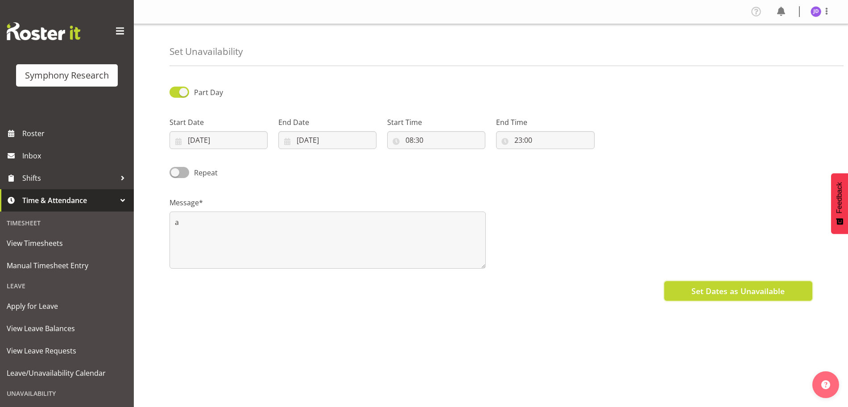
click at [706, 296] on button "Set Dates as Unavailable" at bounding box center [738, 291] width 148 height 20
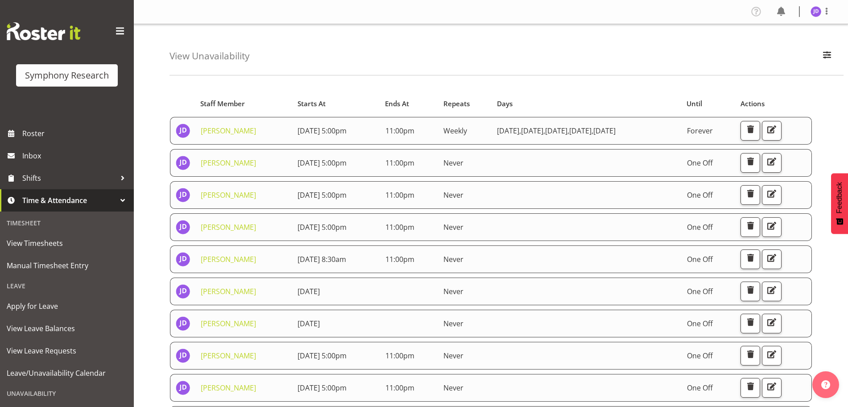
scroll to position [65, 0]
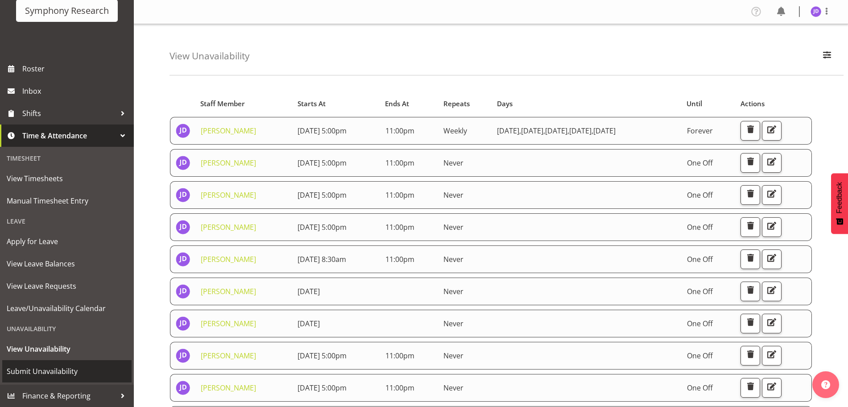
click at [54, 369] on span "Submit Unavailability" at bounding box center [67, 370] width 120 height 13
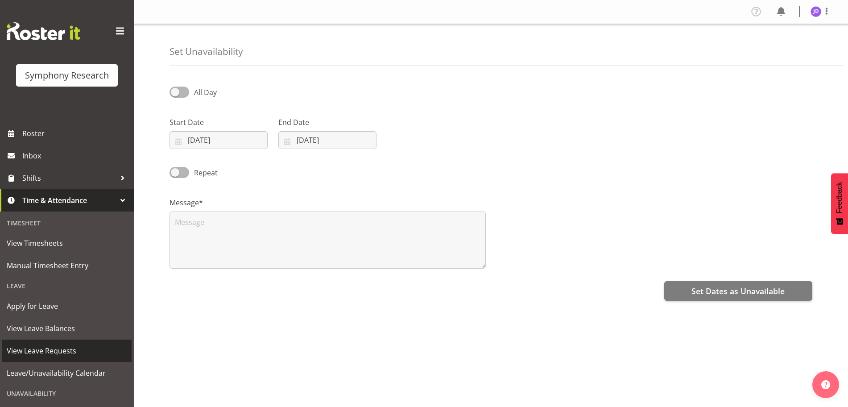
select select "9"
select select "2025"
click at [234, 141] on input "[DATE]" at bounding box center [219, 140] width 98 height 18
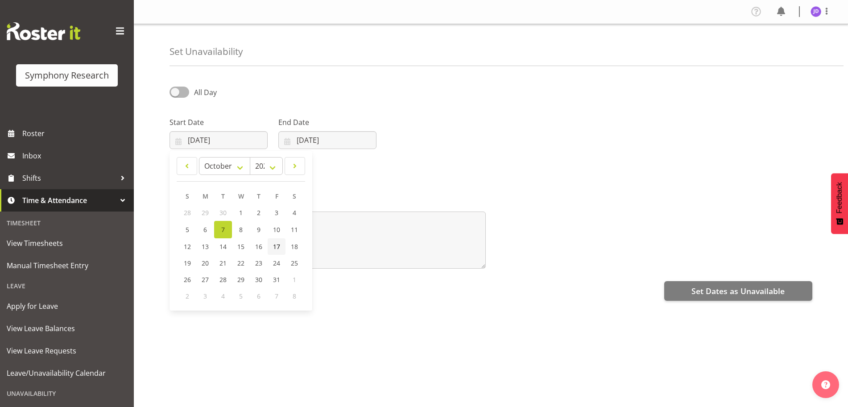
click at [276, 247] on span "17" at bounding box center [276, 246] width 7 height 8
type input "[DATE]"
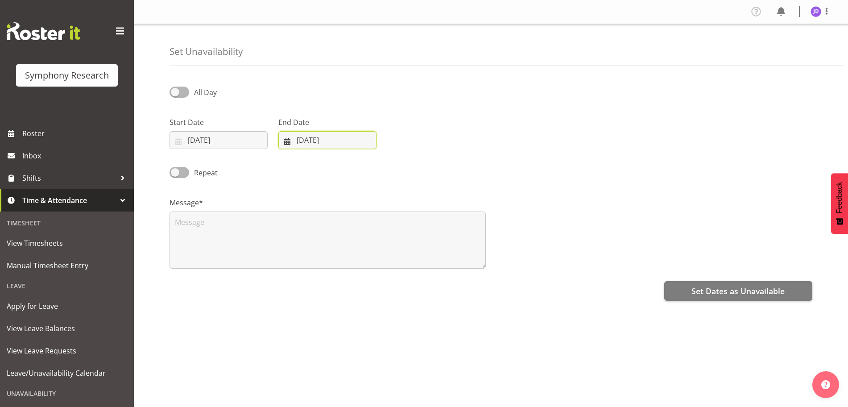
click at [351, 143] on input "[DATE]" at bounding box center [327, 140] width 98 height 18
click at [385, 249] on span "17" at bounding box center [385, 246] width 7 height 8
type input "[DATE]"
click at [177, 91] on span at bounding box center [180, 92] width 20 height 11
click at [175, 91] on input "All Day" at bounding box center [173, 92] width 6 height 6
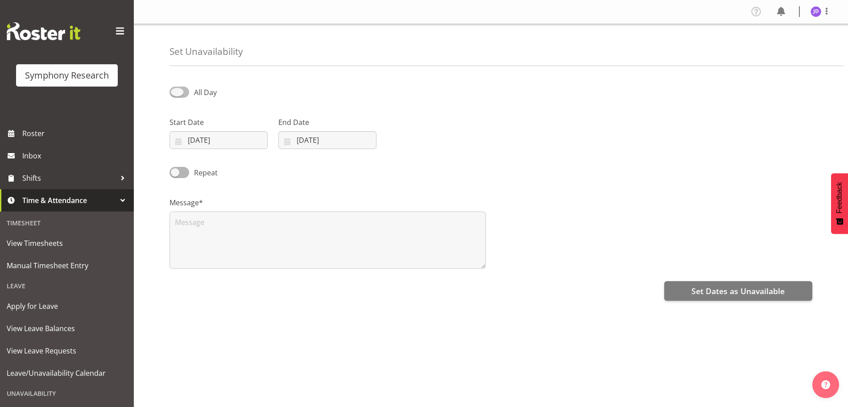
checkbox input "true"
select select "16"
select select "37"
click at [410, 139] on input "16:37" at bounding box center [436, 140] width 98 height 18
click at [447, 163] on select "00 01 02 03 04 05 06 07 08 09 10 11 12 13 14 15 16 17 18 19 20 21 22 23" at bounding box center [448, 163] width 20 height 18
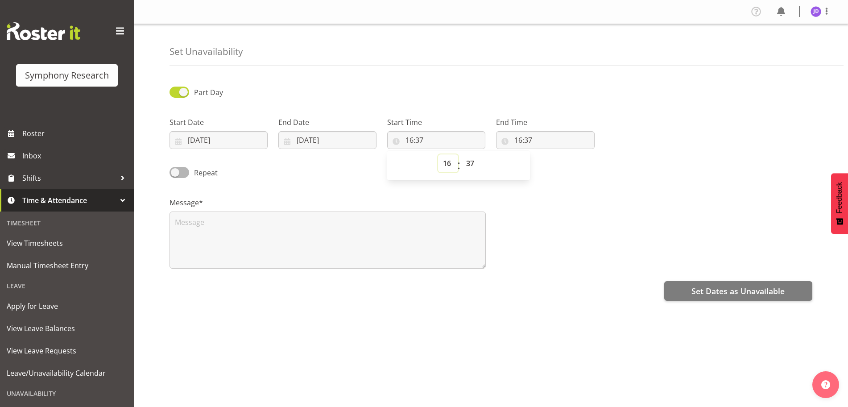
select select "8"
click at [438, 154] on select "00 01 02 03 04 05 06 07 08 09 10 11 12 13 14 15 16 17 18 19 20 21 22 23" at bounding box center [448, 163] width 20 height 18
type input "08:37"
click at [472, 162] on select "00 01 02 03 04 05 06 07 08 09 10 11 12 13 14 15 16 17 18 19 20 21 22 23 24 25 2…" at bounding box center [471, 163] width 20 height 18
select select "30"
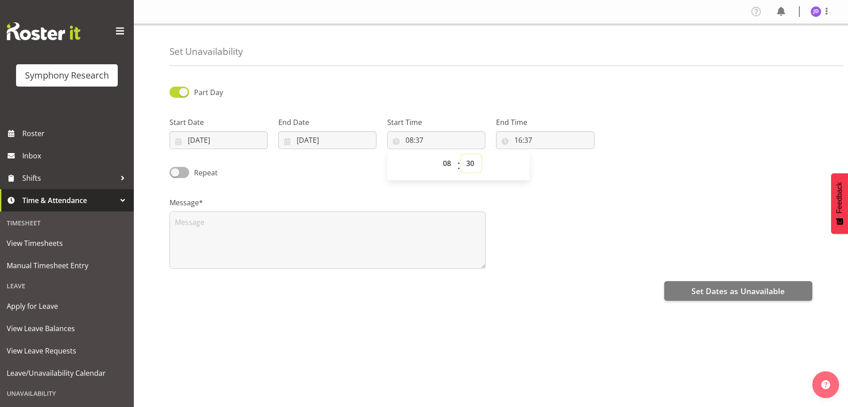
click at [461, 154] on select "00 01 02 03 04 05 06 07 08 09 10 11 12 13 14 15 16 17 18 19 20 21 22 23 24 25 2…" at bounding box center [471, 163] width 20 height 18
type input "08:30"
click at [520, 139] on input "16:37" at bounding box center [545, 140] width 98 height 18
click at [556, 161] on select "00 01 02 03 04 05 06 07 08 09 10 11 12 13 14 15 16 17 18 19 20 21 22 23" at bounding box center [557, 163] width 20 height 18
select select "23"
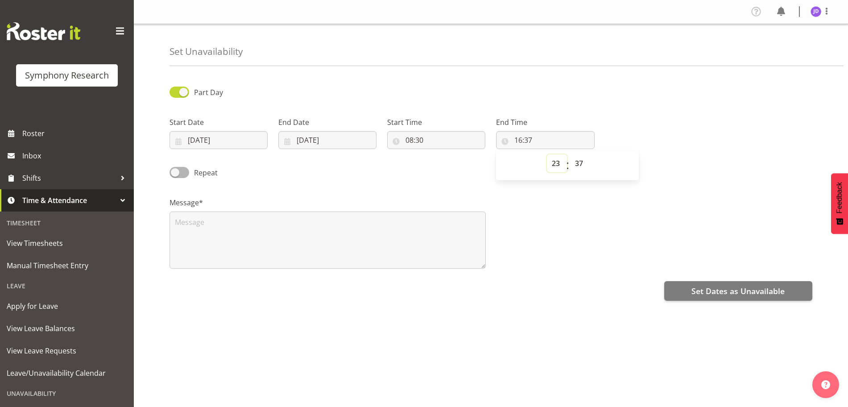
click at [547, 154] on select "00 01 02 03 04 05 06 07 08 09 10 11 12 13 14 15 16 17 18 19 20 21 22 23" at bounding box center [557, 163] width 20 height 18
type input "23:37"
click at [580, 162] on select "00 01 02 03 04 05 06 07 08 09 10 11 12 13 14 15 16 17 18 19 20 21 22 23 24 25 2…" at bounding box center [580, 163] width 20 height 18
select select "0"
click at [570, 154] on select "00 01 02 03 04 05 06 07 08 09 10 11 12 13 14 15 16 17 18 19 20 21 22 23 24 25 2…" at bounding box center [580, 163] width 20 height 18
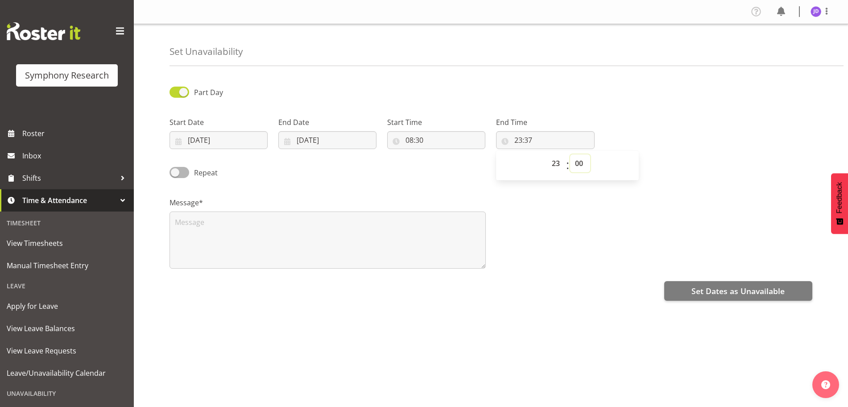
type input "23:00"
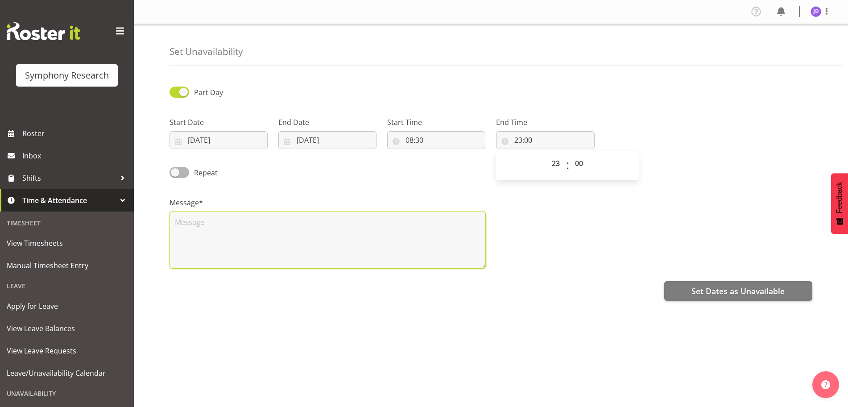
click at [230, 233] on textarea at bounding box center [328, 239] width 316 height 57
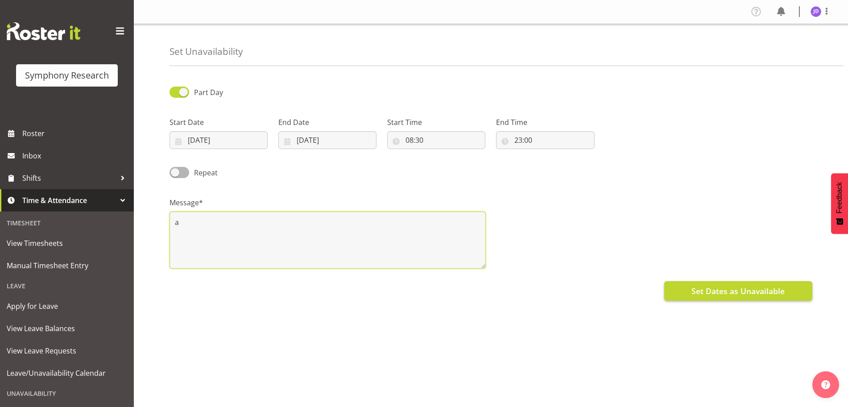
type textarea "a"
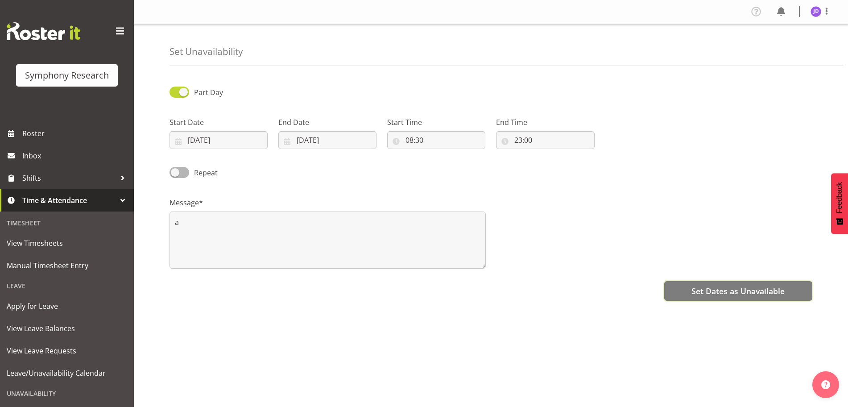
click at [705, 291] on span "Set Dates as Unavailable" at bounding box center [737, 291] width 93 height 12
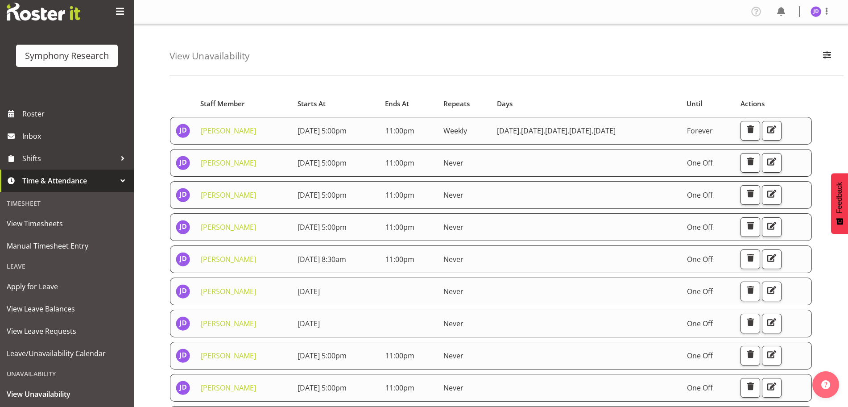
scroll to position [65, 0]
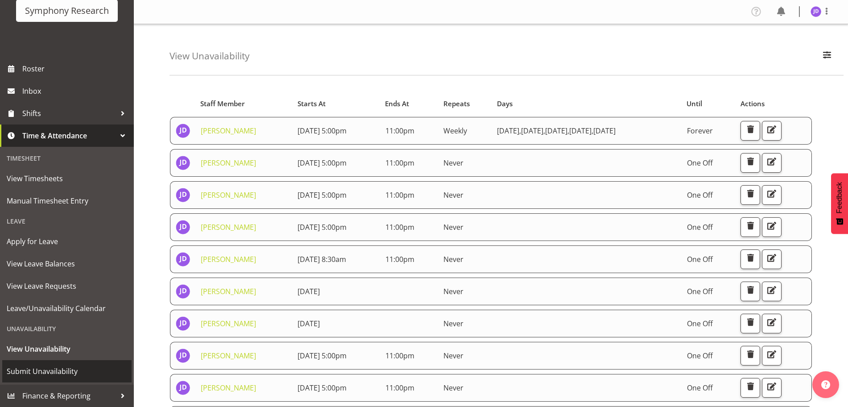
click at [48, 371] on span "Submit Unavailability" at bounding box center [67, 370] width 120 height 13
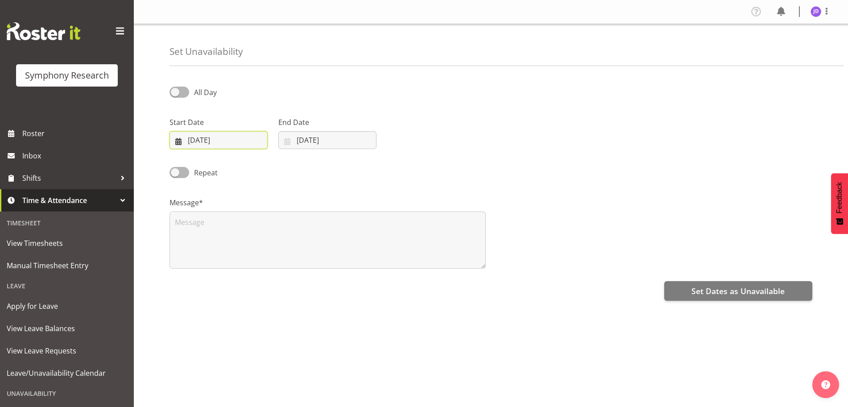
click at [231, 136] on input "[DATE]" at bounding box center [219, 140] width 98 height 18
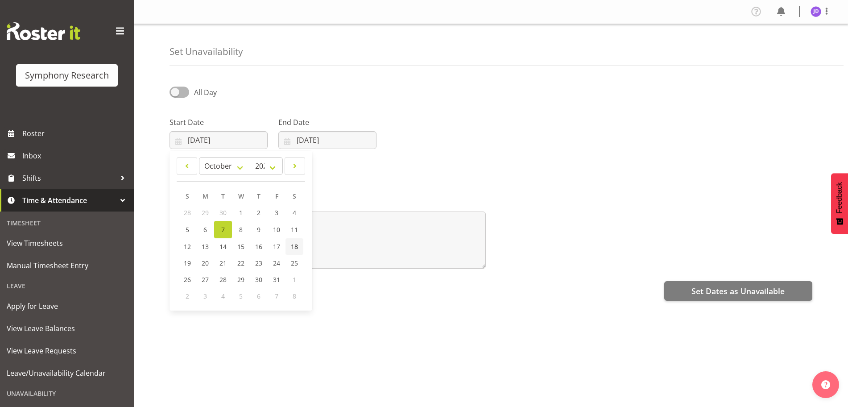
click at [296, 246] on span "18" at bounding box center [294, 246] width 7 height 8
type input "[DATE]"
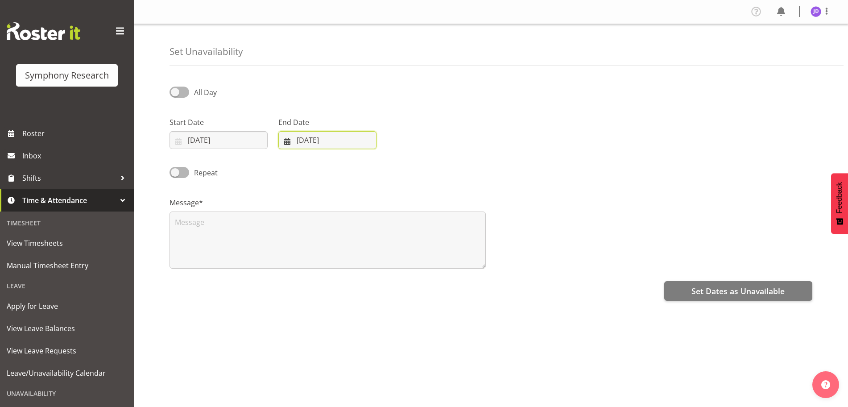
click at [359, 144] on input "07/10/2025" at bounding box center [327, 140] width 98 height 18
click at [403, 247] on span "18" at bounding box center [403, 246] width 7 height 8
type input "18/10/2025"
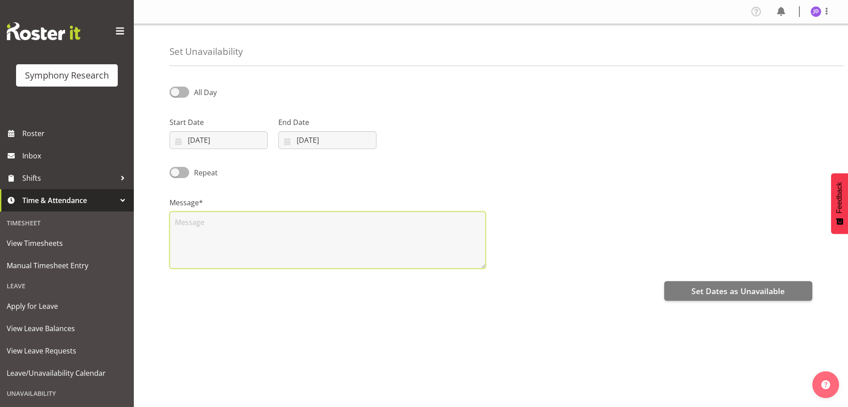
click at [253, 236] on textarea at bounding box center [328, 239] width 316 height 57
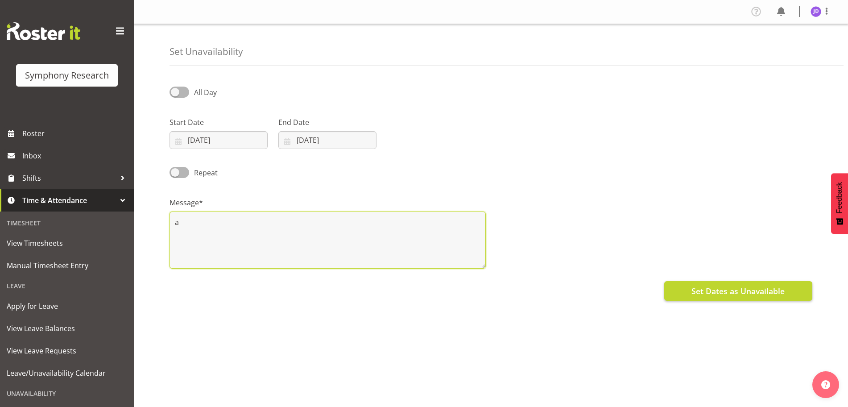
type textarea "a"
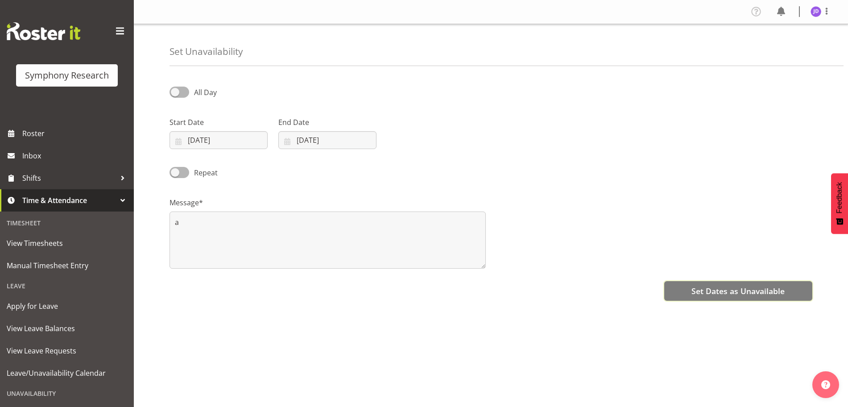
click at [716, 286] on span "Set Dates as Unavailable" at bounding box center [737, 291] width 93 height 12
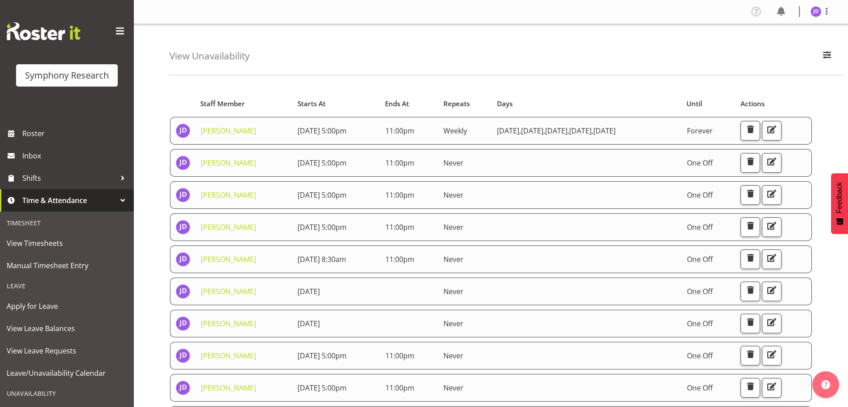
scroll to position [65, 0]
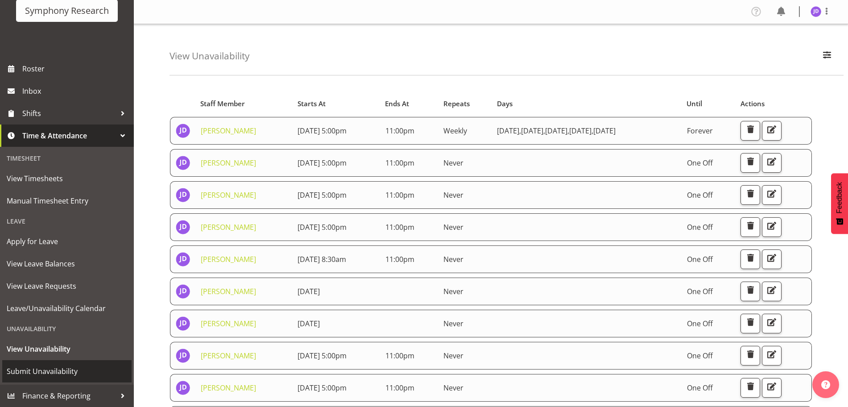
click at [54, 376] on span "Submit Unavailability" at bounding box center [67, 370] width 120 height 13
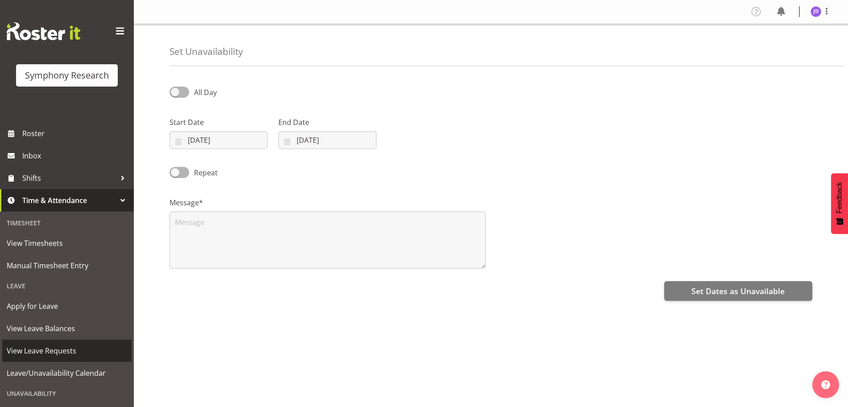
select select "9"
select select "2025"
click at [215, 143] on input "[DATE]" at bounding box center [219, 140] width 98 height 18
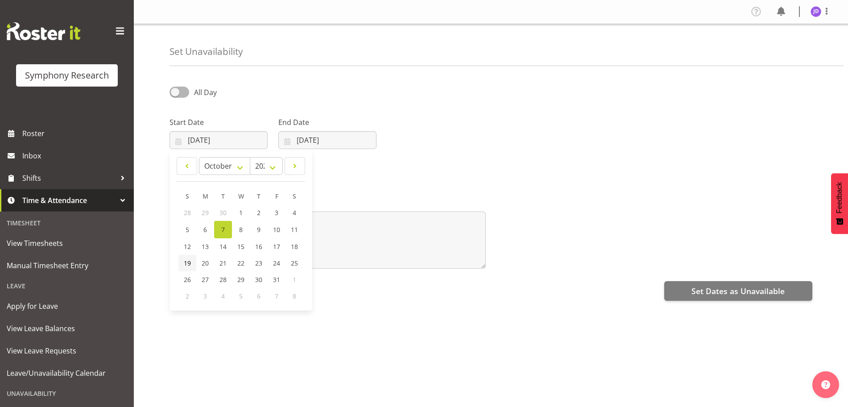
click at [190, 262] on span "19" at bounding box center [187, 263] width 7 height 8
type input "19/10/2025"
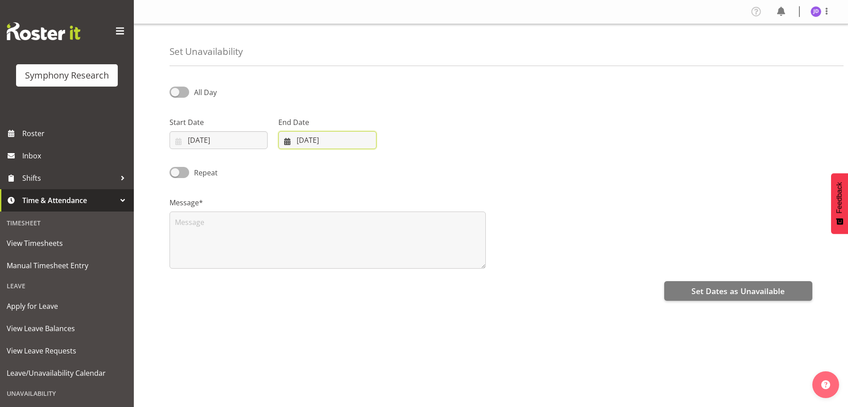
click at [335, 139] on input "07/10/2025" at bounding box center [327, 140] width 98 height 18
click at [296, 261] on span "19" at bounding box center [296, 263] width 7 height 8
type input "19/10/2025"
click at [179, 91] on span at bounding box center [180, 92] width 20 height 11
click at [175, 91] on input "All Day" at bounding box center [173, 92] width 6 height 6
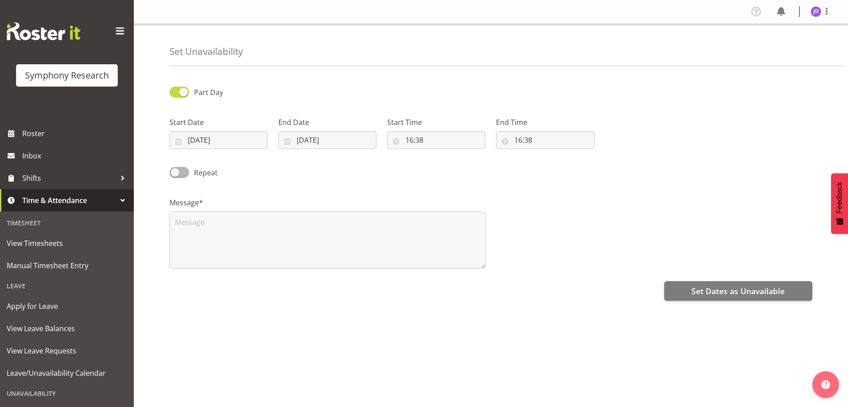
click at [186, 94] on span at bounding box center [180, 92] width 20 height 11
click at [175, 94] on input "Part Day" at bounding box center [173, 92] width 6 height 6
checkbox input "false"
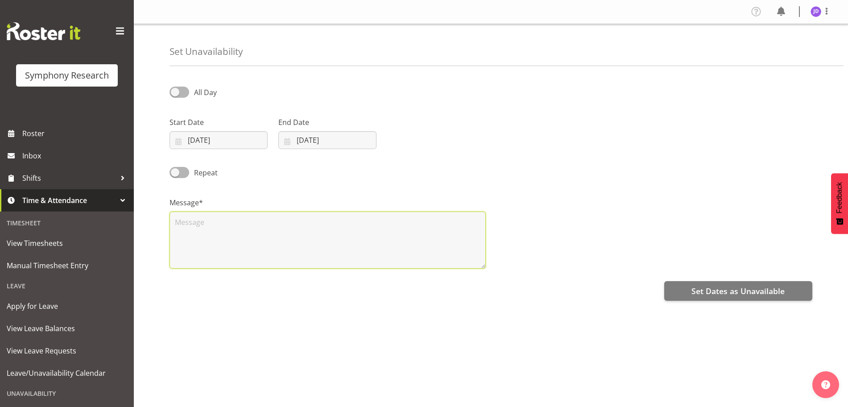
click at [189, 236] on textarea at bounding box center [328, 239] width 316 height 57
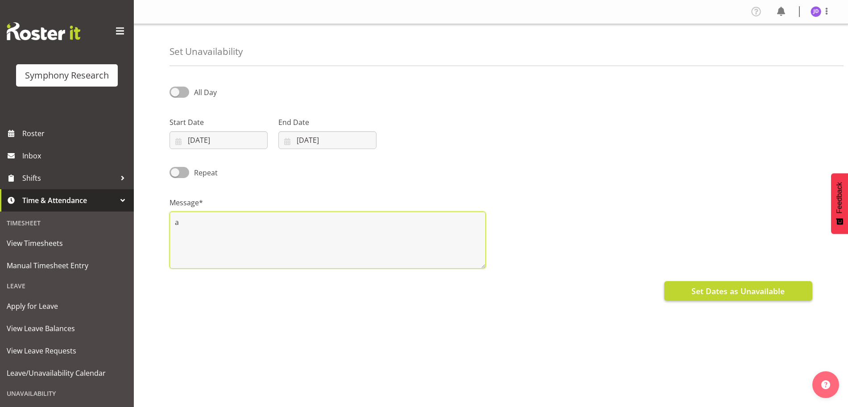
type textarea "a"
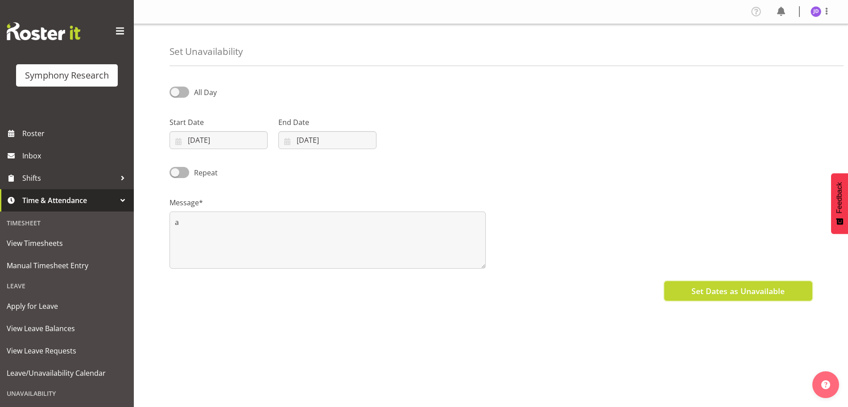
click at [688, 290] on button "Set Dates as Unavailable" at bounding box center [738, 291] width 148 height 20
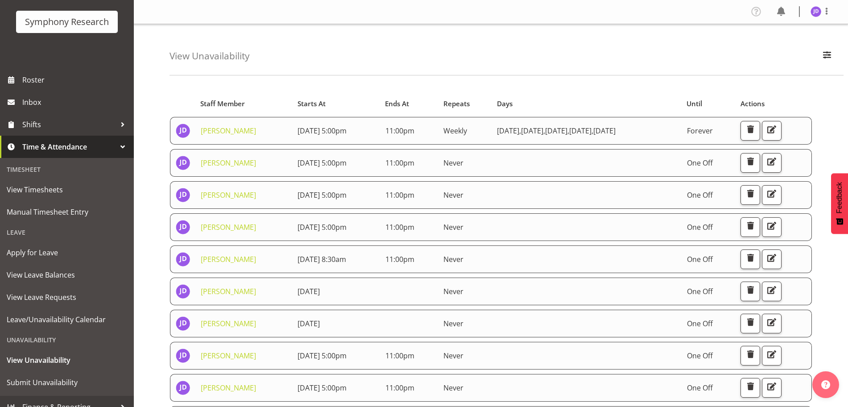
scroll to position [65, 0]
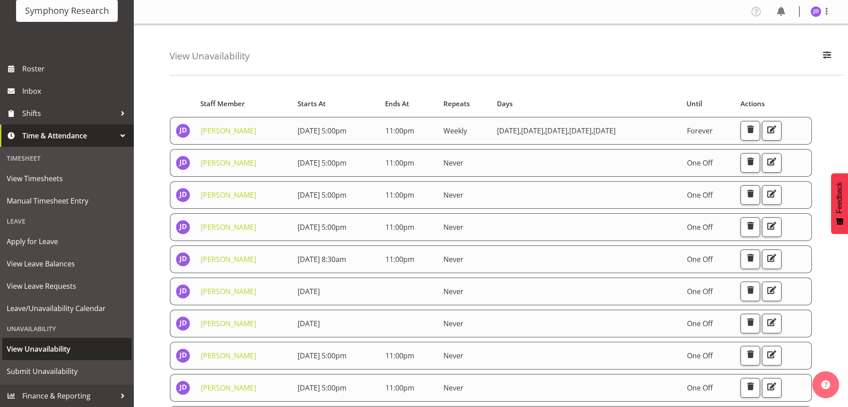
click at [50, 345] on span "View Unavailability" at bounding box center [67, 348] width 120 height 13
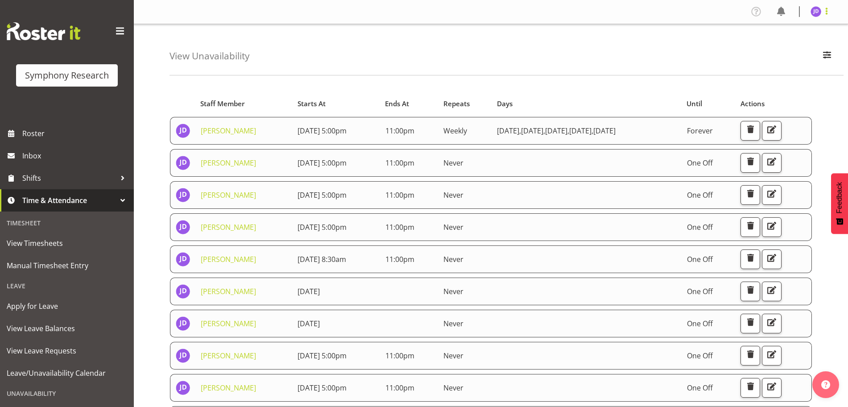
click at [828, 17] on div at bounding box center [826, 12] width 11 height 12
click at [774, 50] on link "Log Out" at bounding box center [789, 47] width 86 height 16
